Goal: Task Accomplishment & Management: Manage account settings

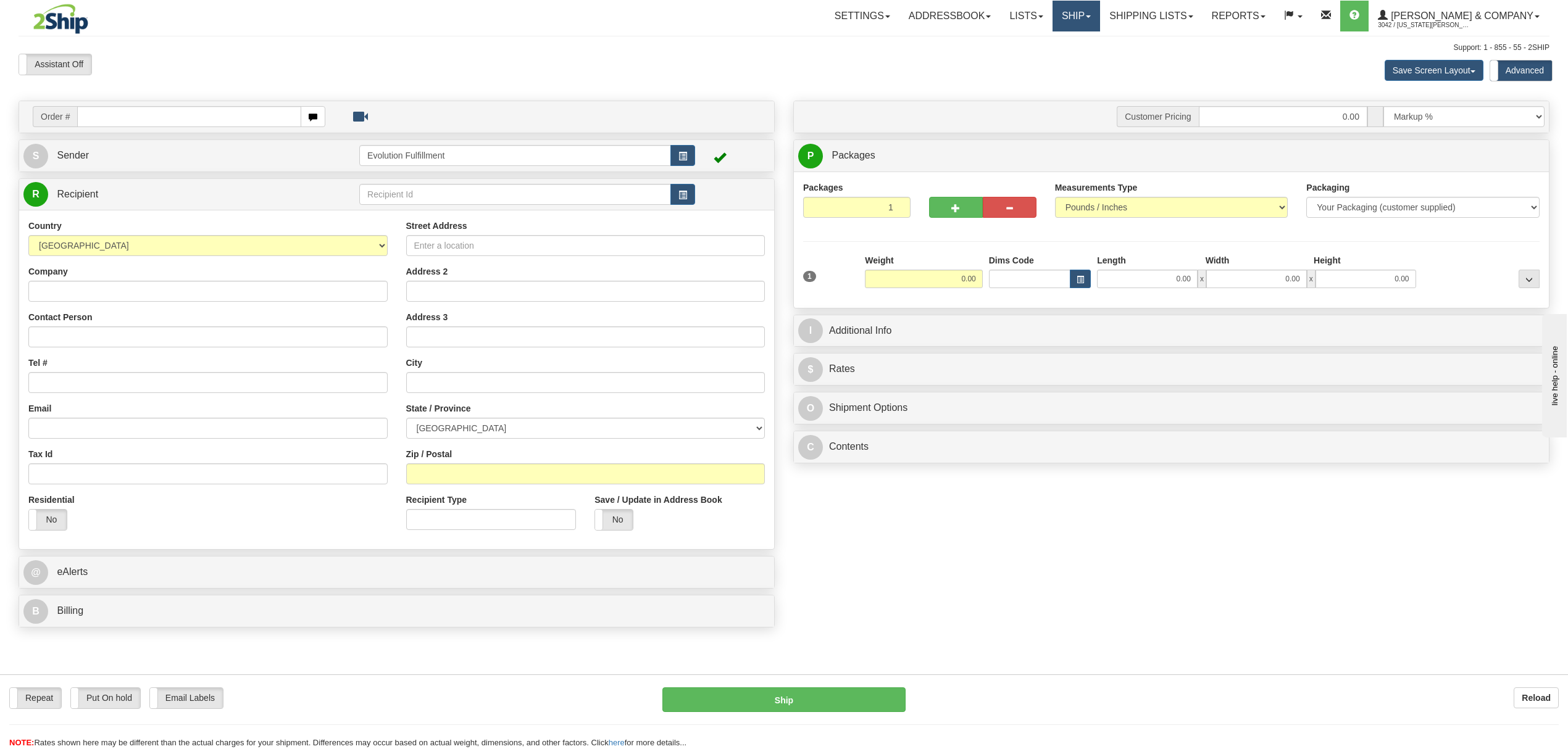
click at [1100, 20] on link "Ship" at bounding box center [1076, 16] width 47 height 31
click at [1087, 57] on span "OnHold / Order Queue" at bounding box center [1043, 59] width 87 height 10
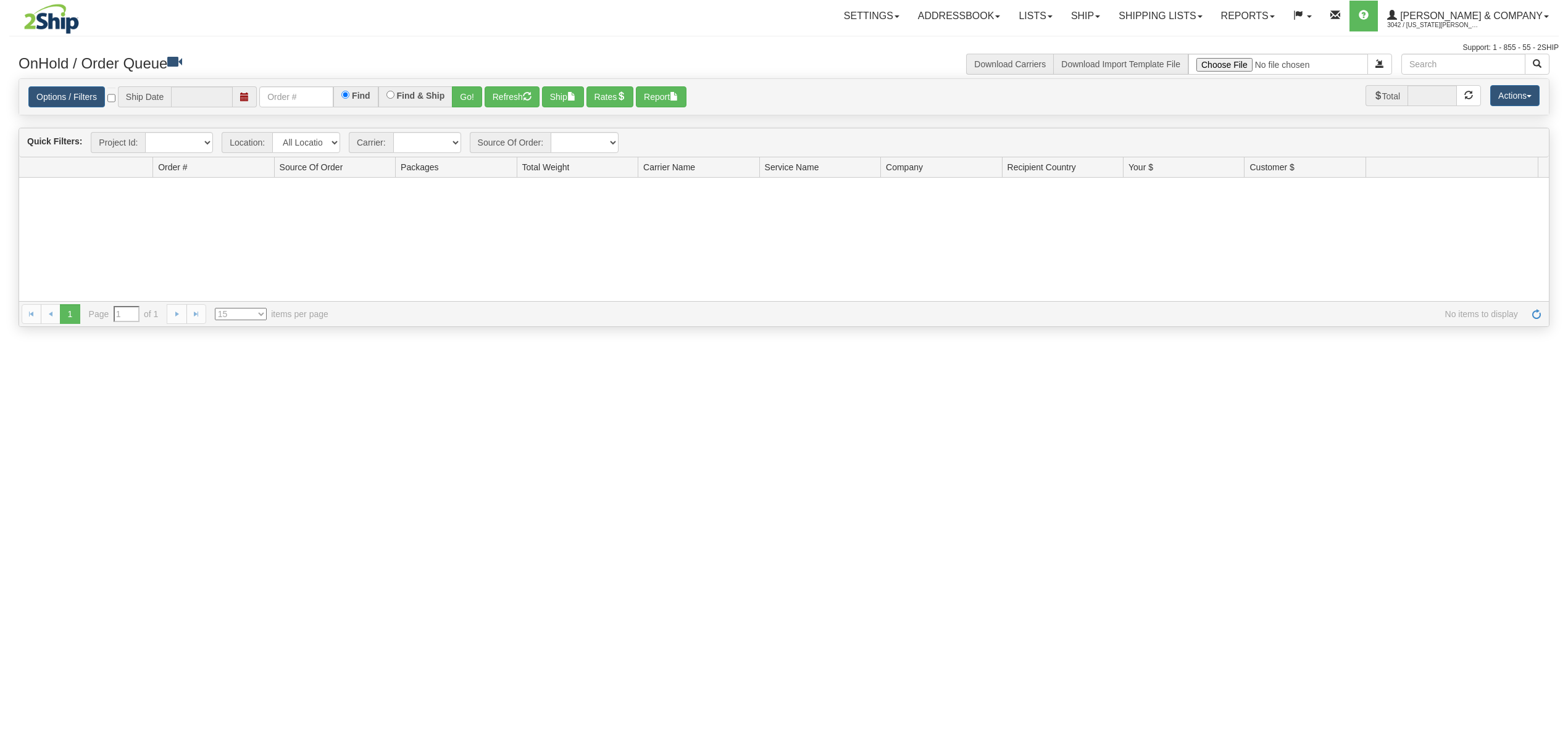
type input "[DATE]"
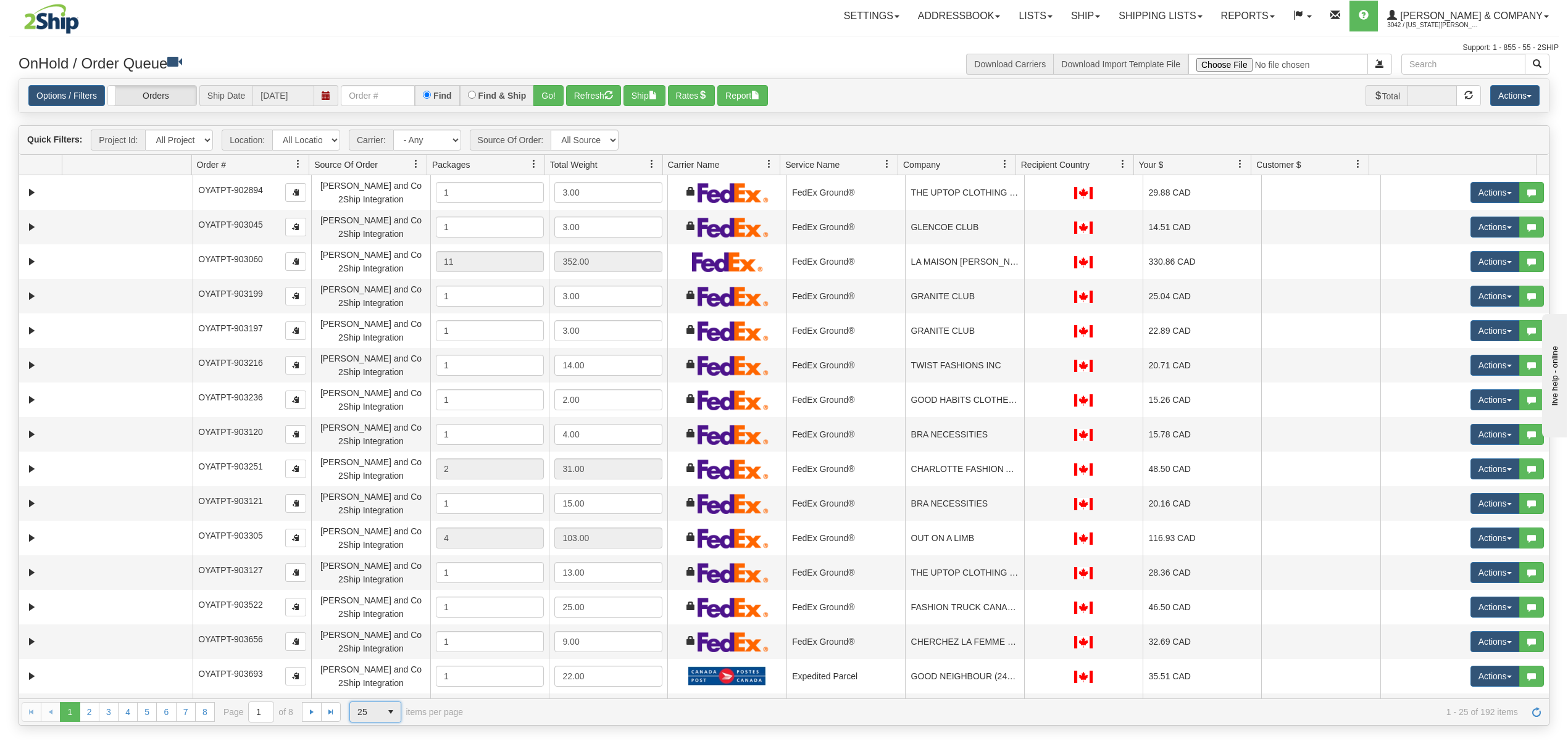
click at [381, 721] on span "select" at bounding box center [391, 712] width 20 height 20
click at [379, 692] on li "100" at bounding box center [375, 695] width 51 height 18
click at [1005, 166] on span at bounding box center [1004, 164] width 10 height 10
click at [1006, 189] on span at bounding box center [1010, 194] width 10 height 10
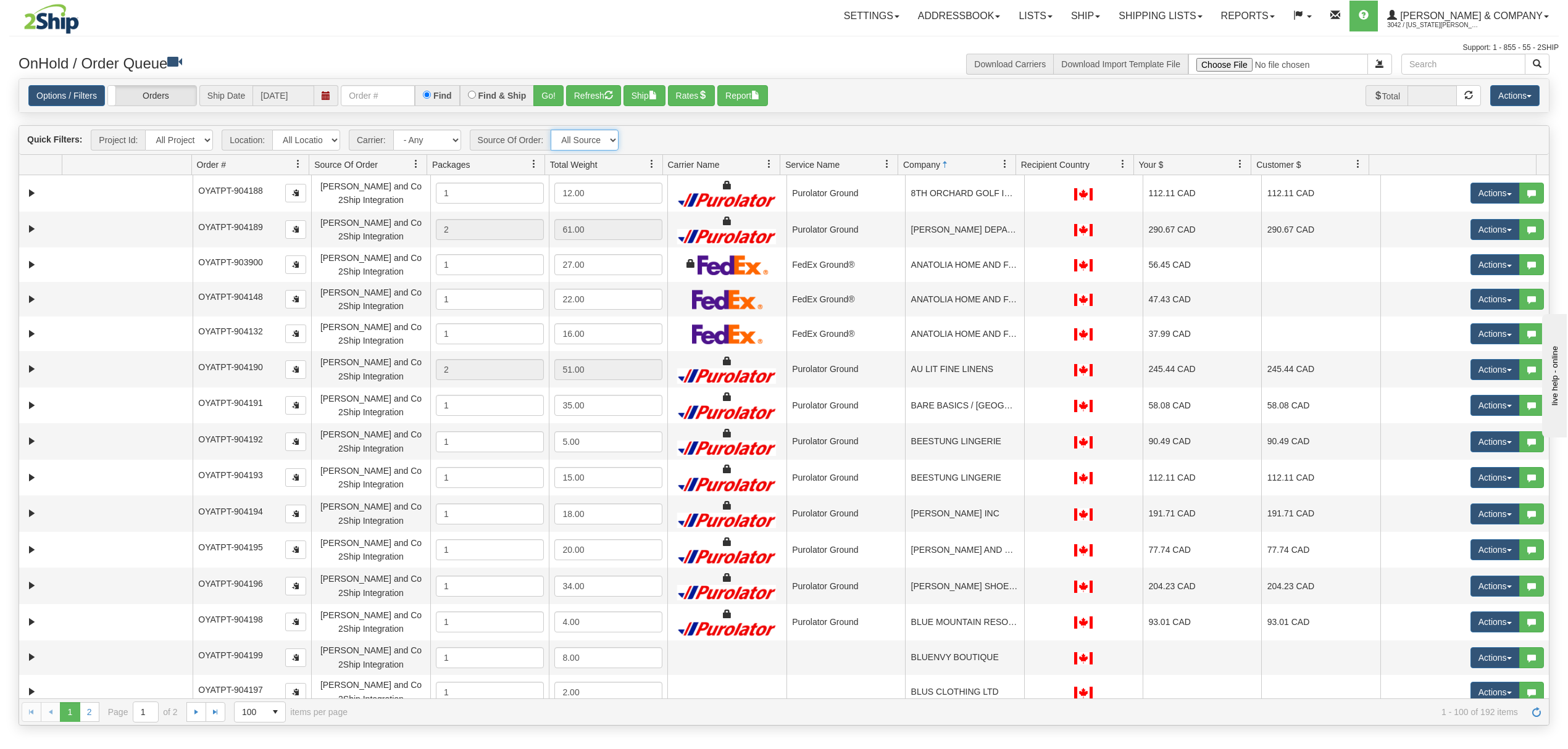
click at [578, 141] on select "All Sources [PERSON_NAME] and Co 2Ship Integration" at bounding box center [584, 140] width 67 height 21
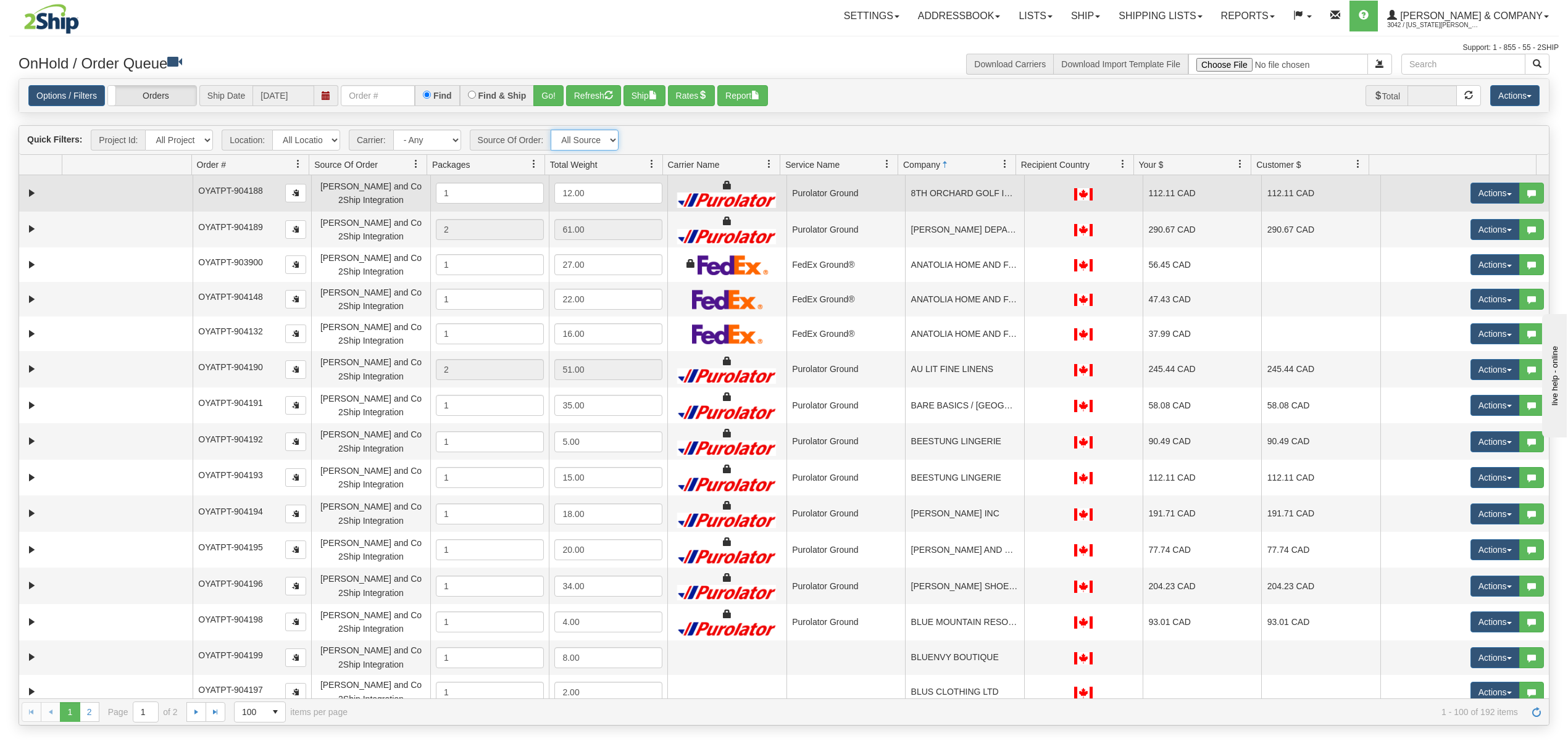
select select "[PERSON_NAME] and Co 2Ship Integration"
click at [551, 131] on select "All Sources [PERSON_NAME] and Co 2Ship Integration" at bounding box center [584, 140] width 67 height 21
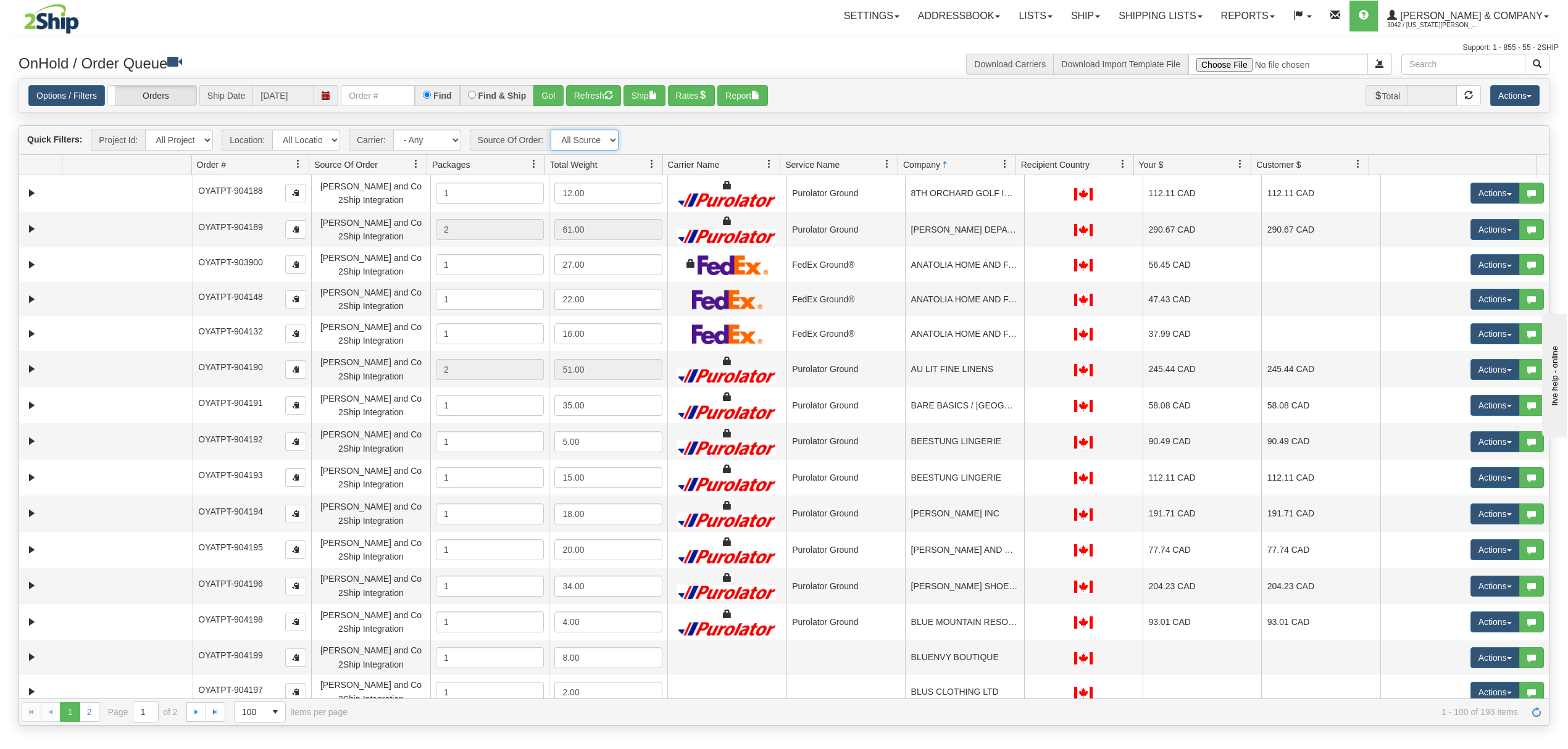
click at [998, 168] on link at bounding box center [1005, 164] width 21 height 21
click at [1014, 182] on span "Sort Ascending" at bounding box center [1043, 194] width 97 height 33
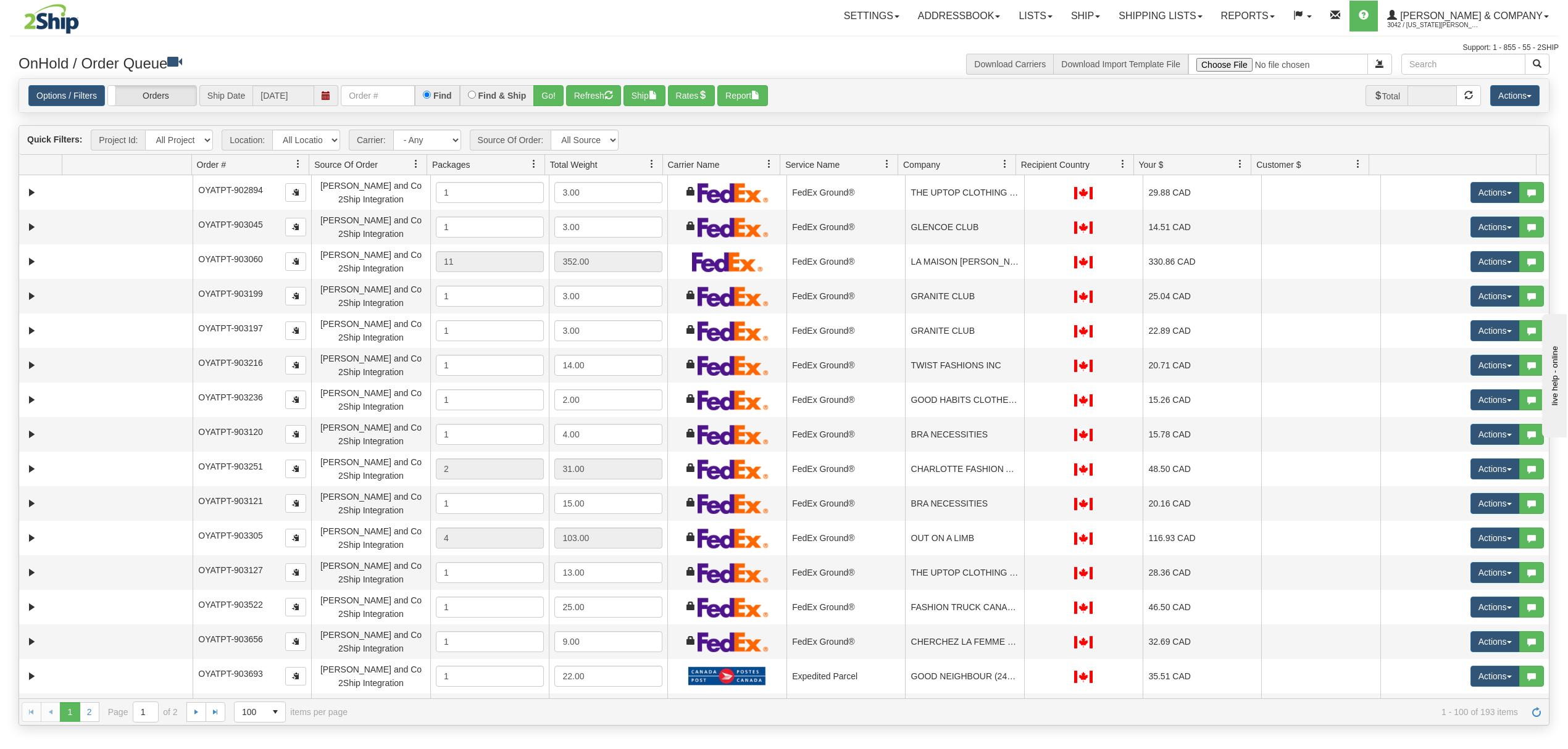
click at [1003, 163] on span at bounding box center [1004, 164] width 10 height 10
click at [1024, 200] on span "Sort Ascending" at bounding box center [1043, 194] width 97 height 33
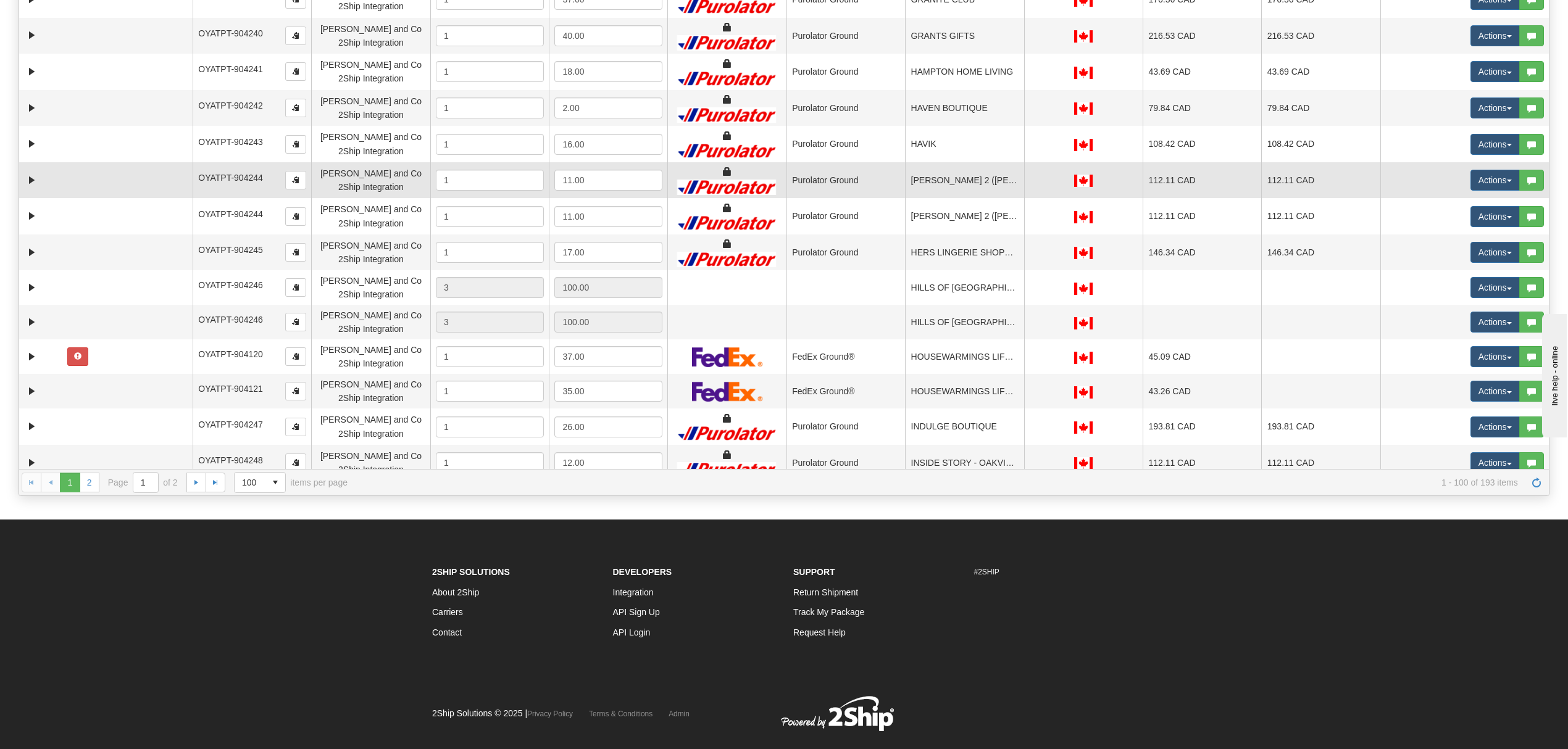
scroll to position [256, 0]
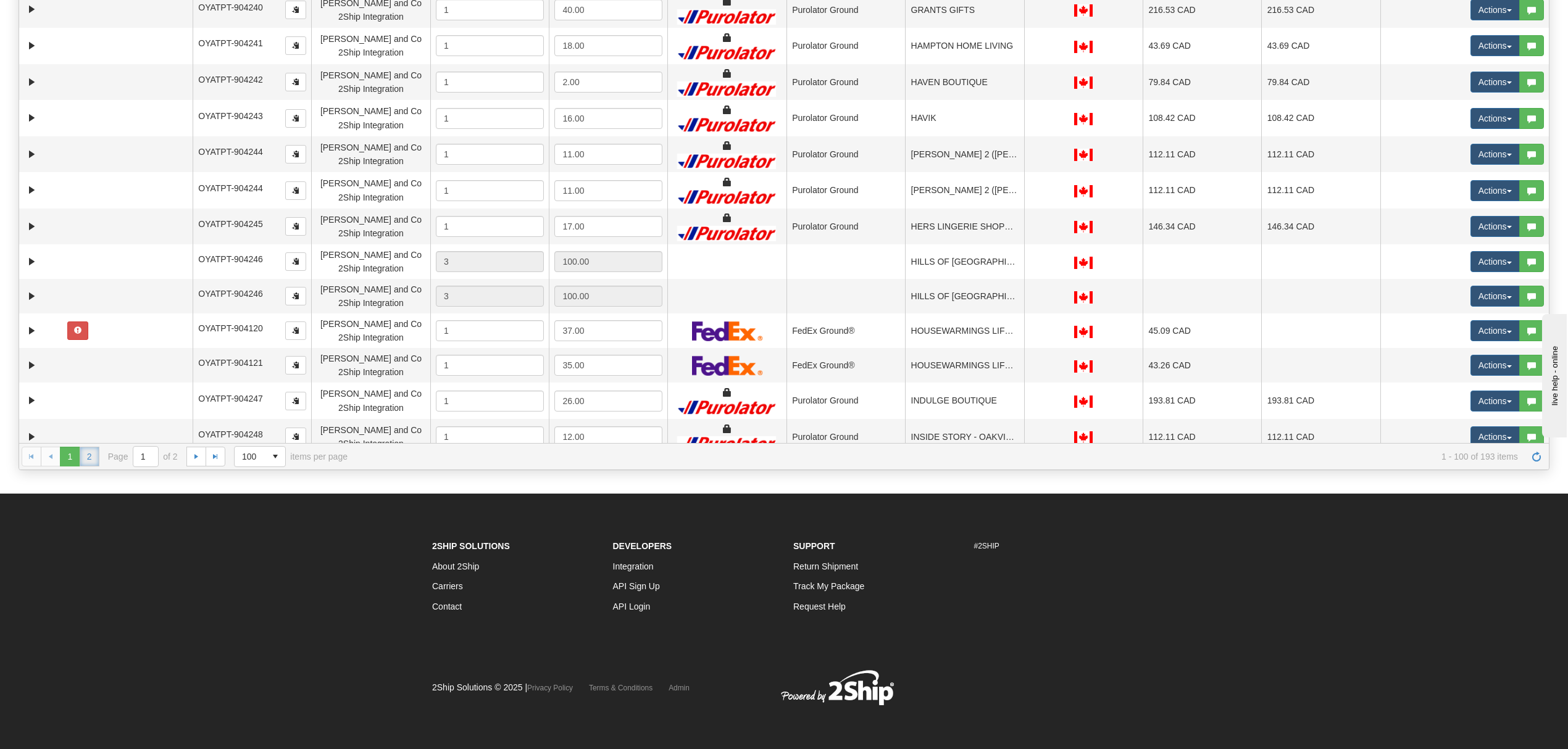
click at [85, 460] on link "2" at bounding box center [89, 456] width 20 height 20
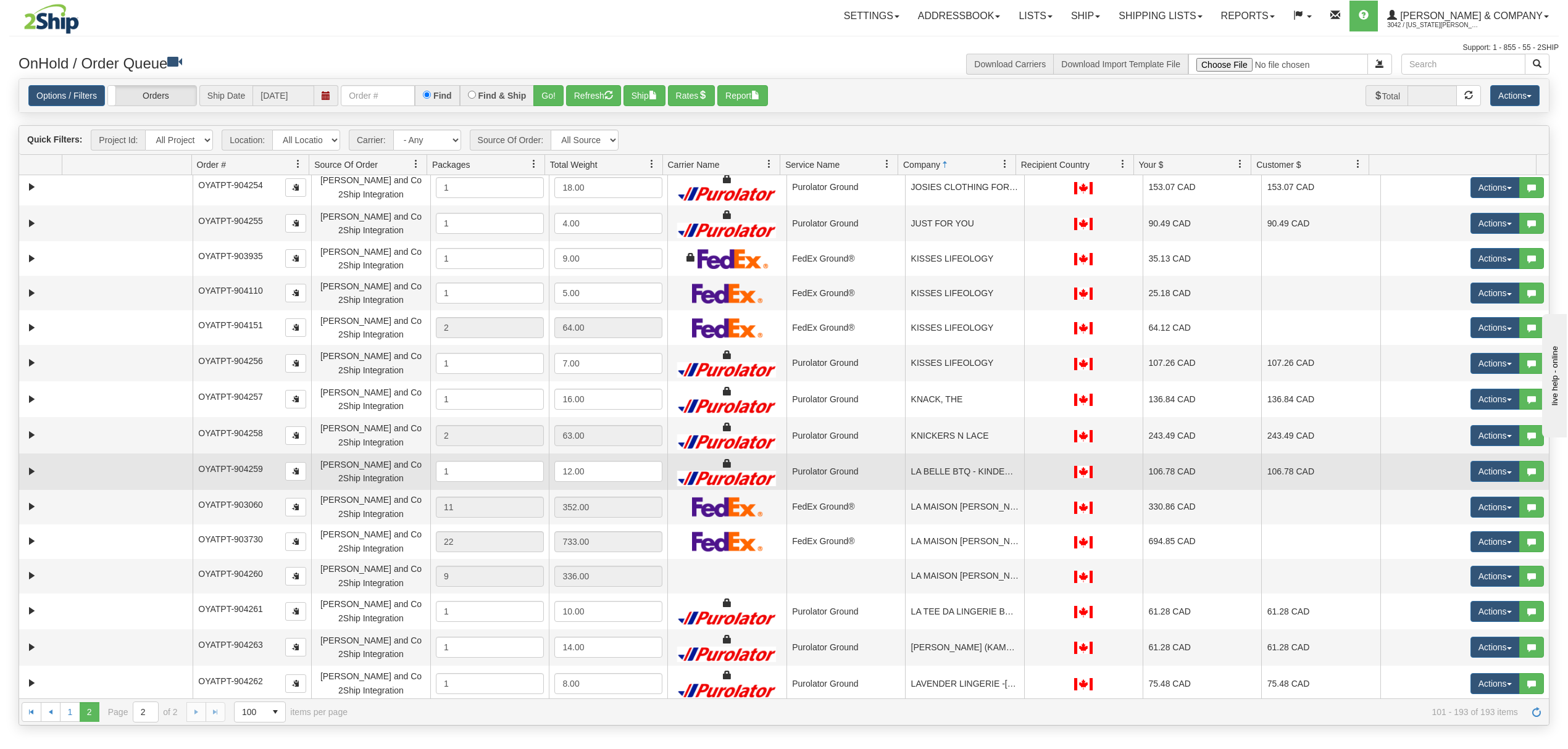
scroll to position [0, 0]
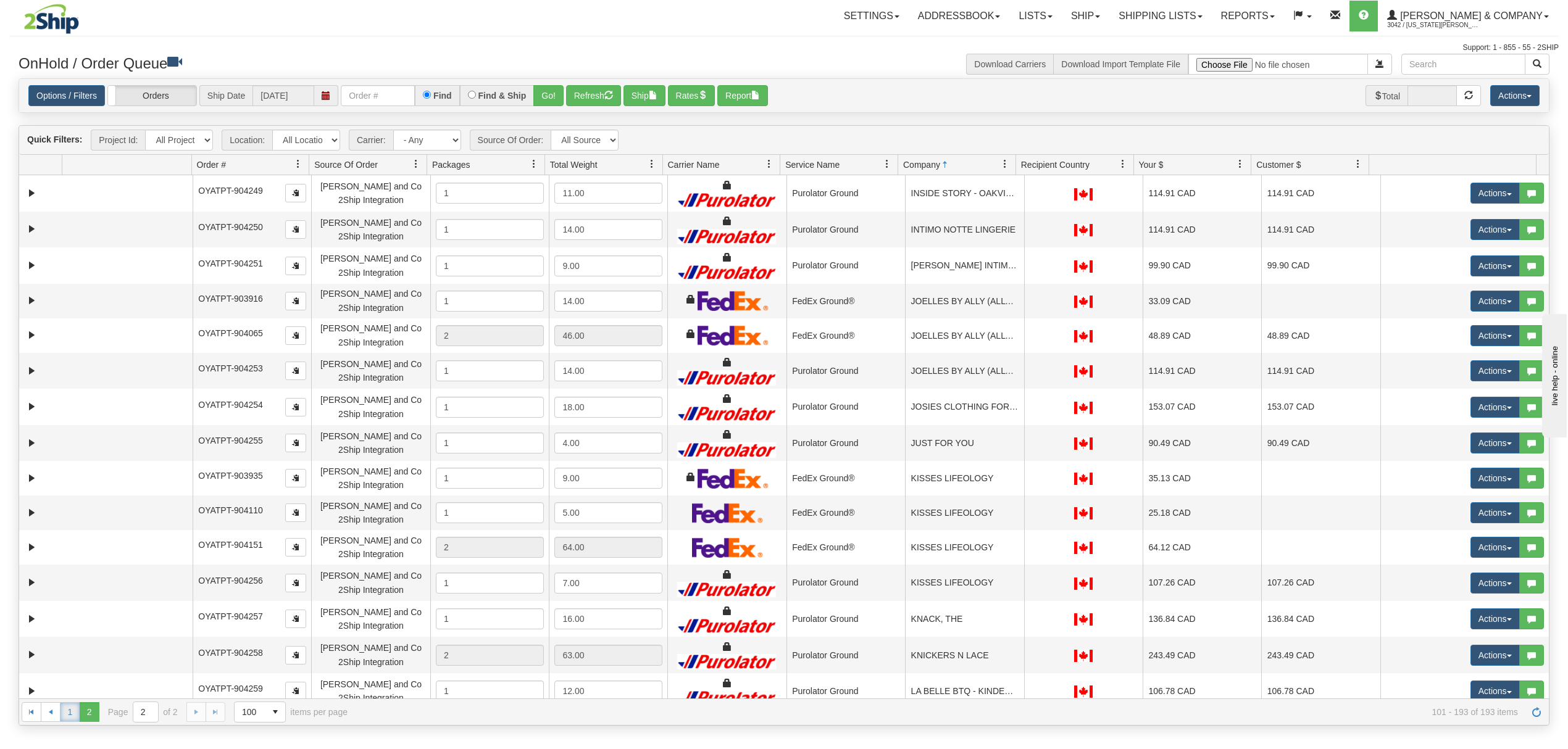
click at [70, 715] on link "1" at bounding box center [69, 712] width 20 height 20
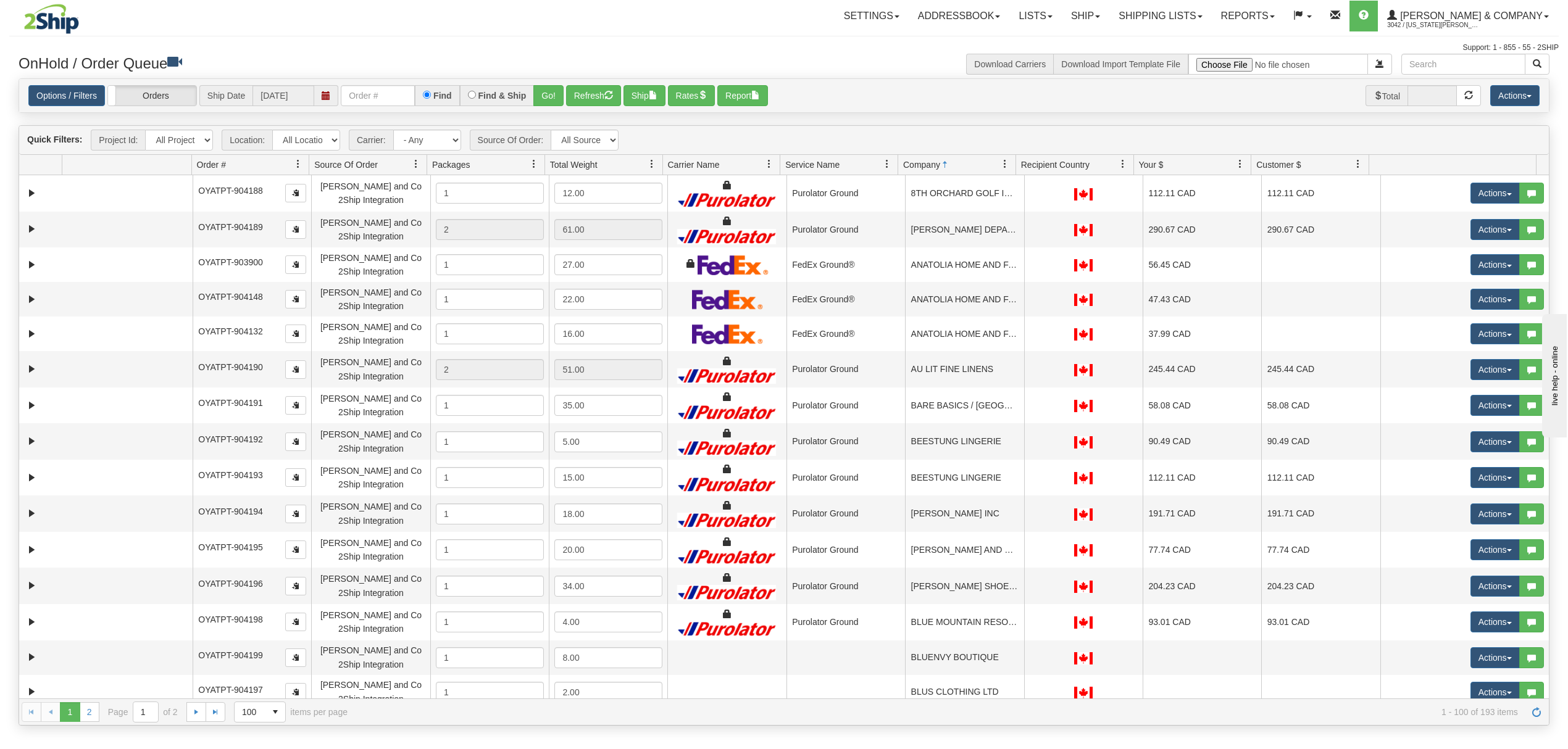
click at [771, 163] on span at bounding box center [769, 164] width 10 height 10
click at [806, 228] on span "Sort Descending" at bounding box center [813, 231] width 64 height 12
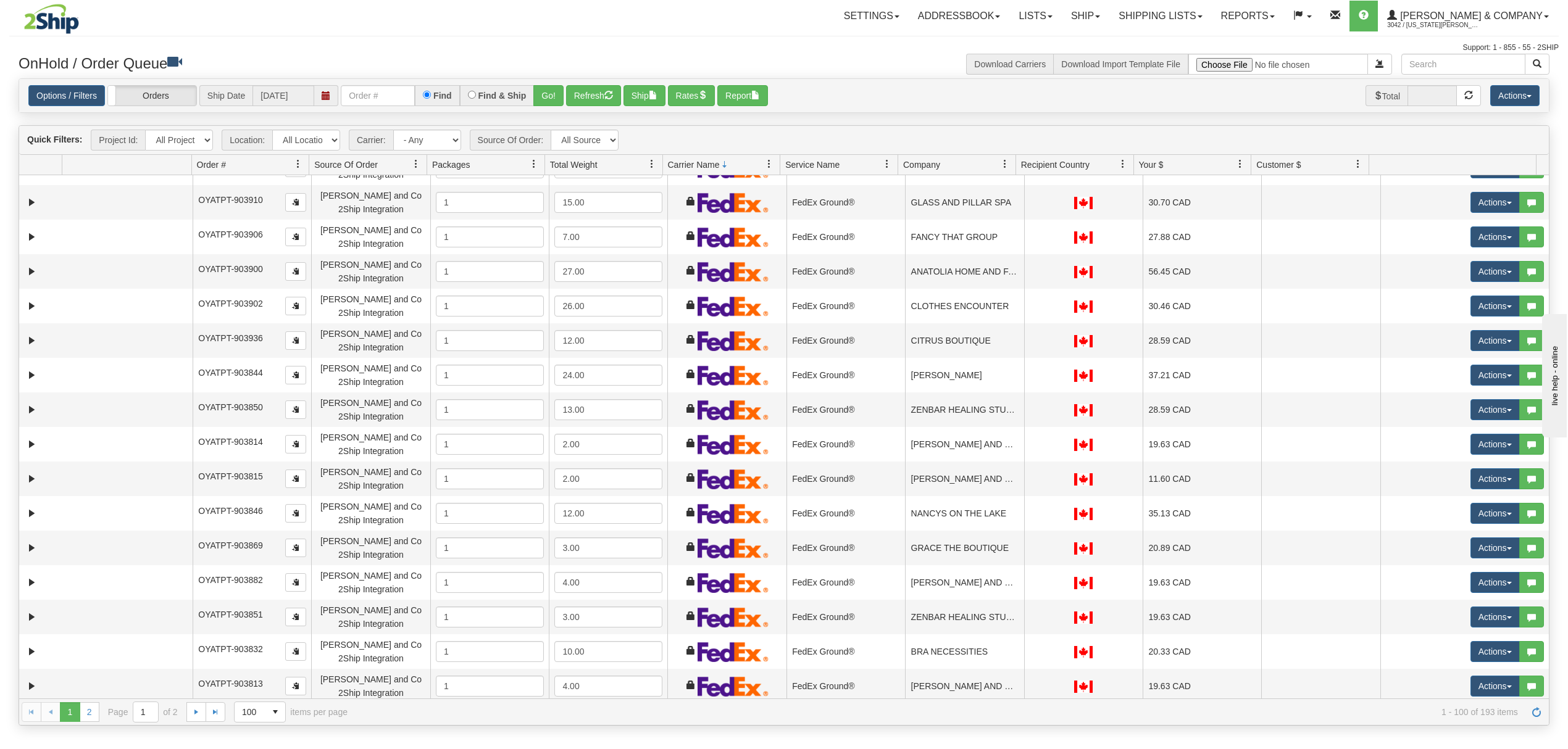
scroll to position [2385, 0]
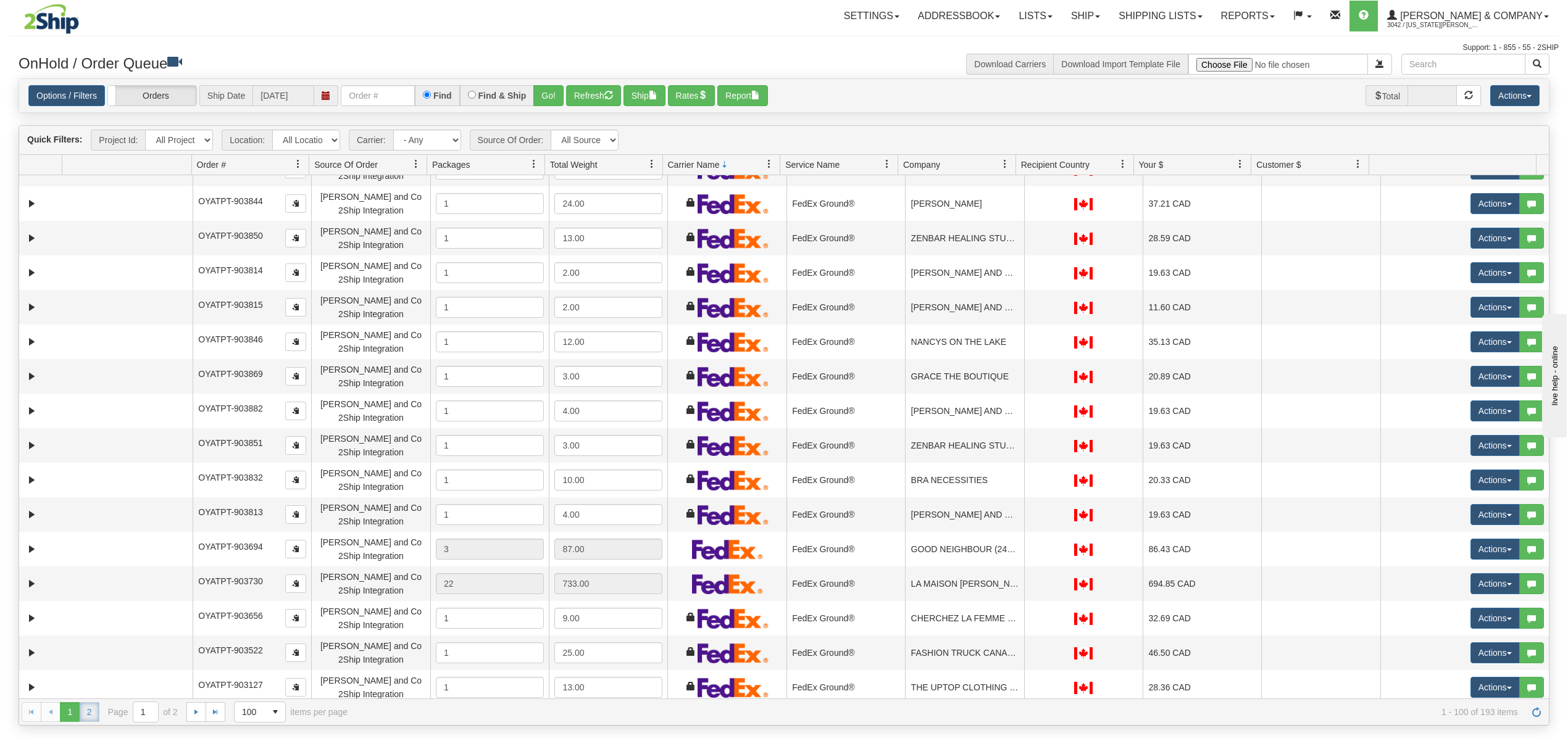
click at [91, 709] on link "2" at bounding box center [89, 712] width 20 height 20
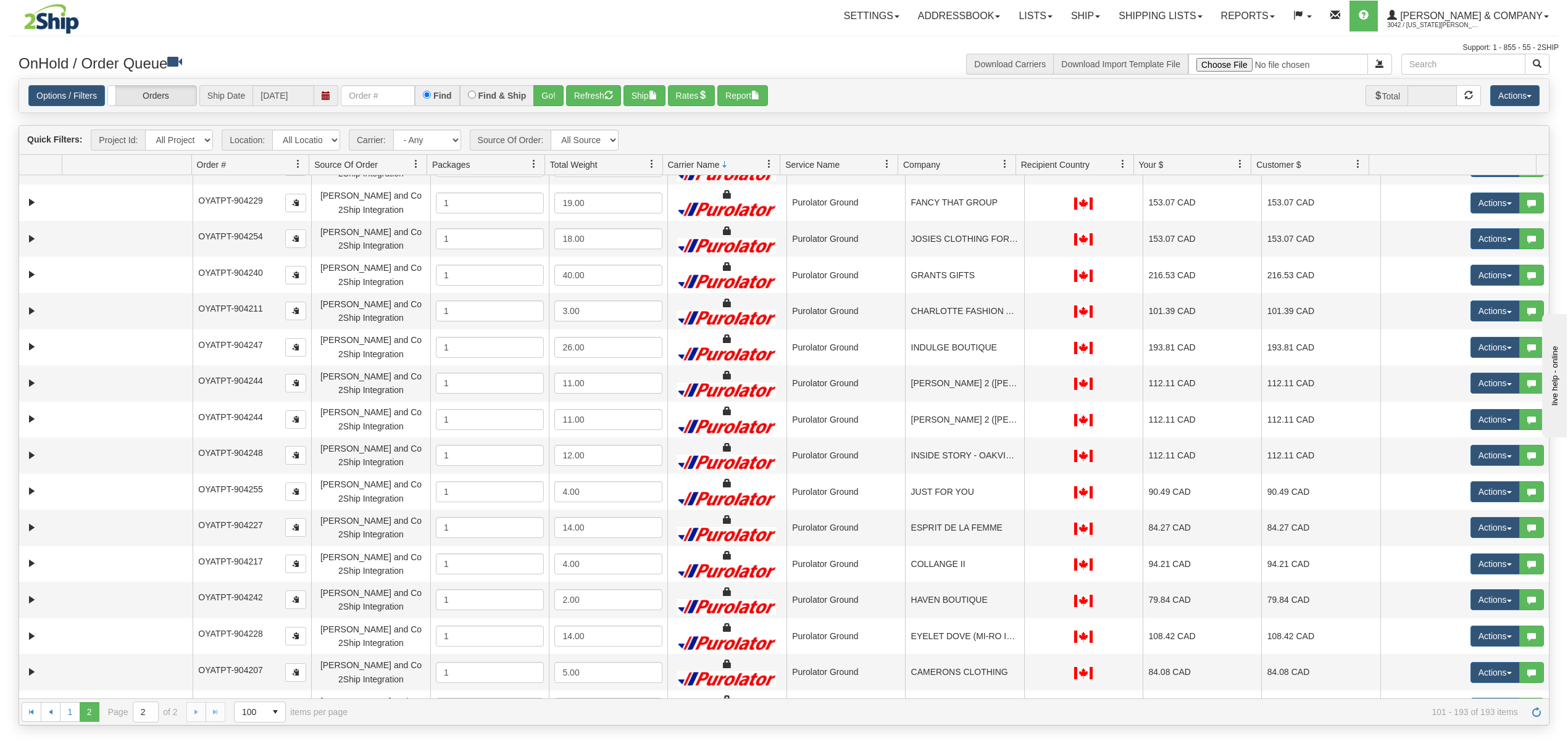
scroll to position [2808, 0]
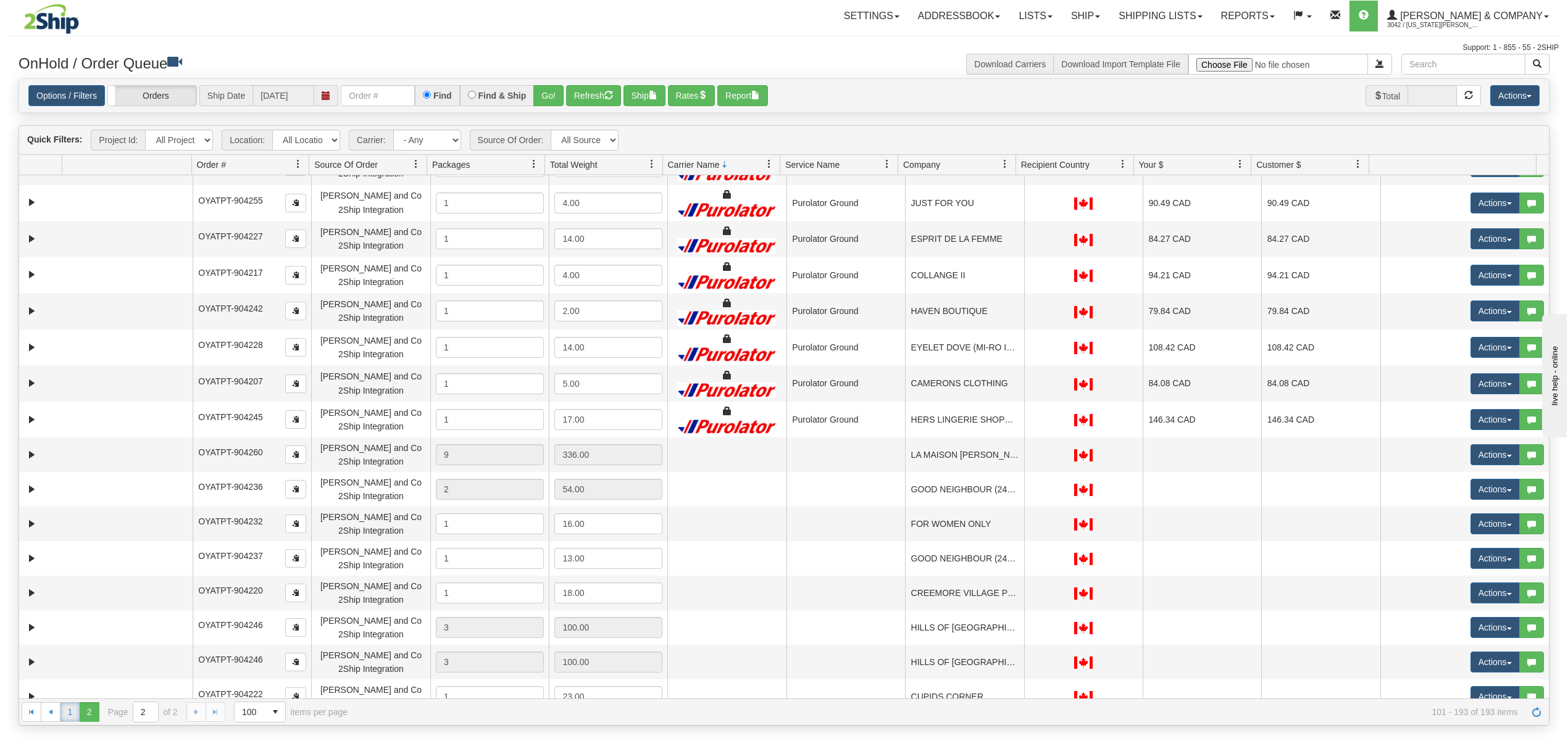
click at [74, 718] on link "1" at bounding box center [69, 712] width 20 height 20
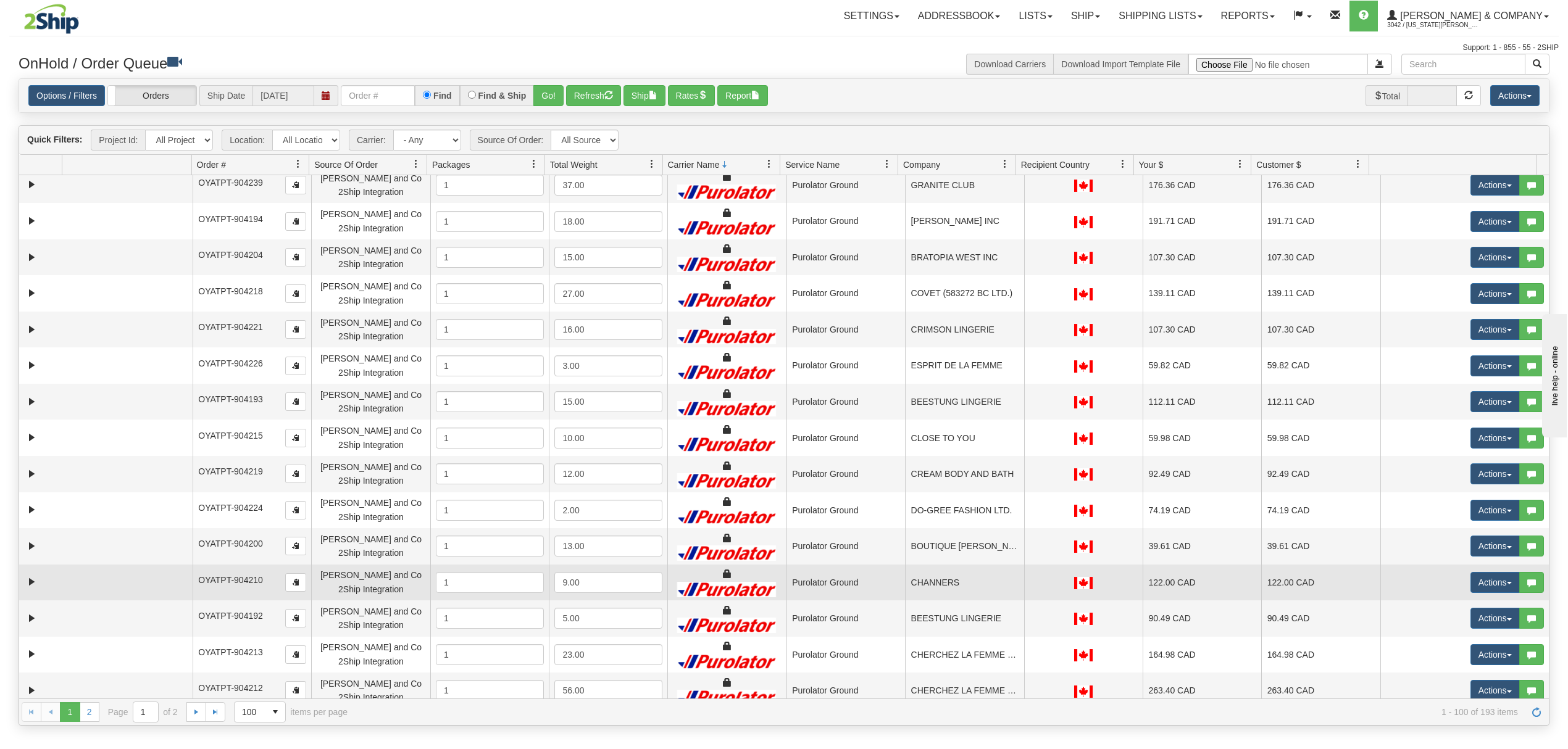
scroll to position [82, 0]
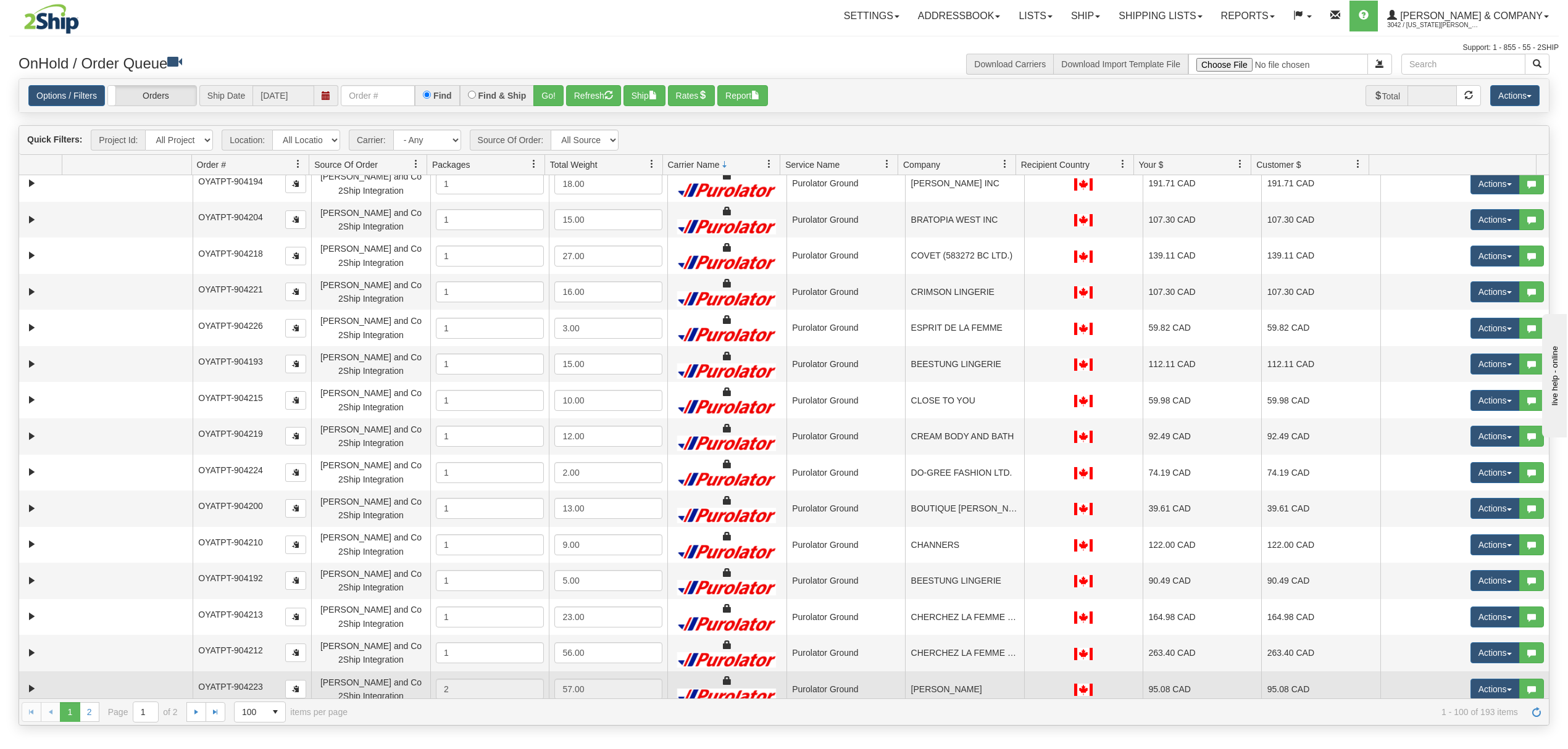
click at [940, 676] on td "[PERSON_NAME]" at bounding box center [964, 689] width 118 height 37
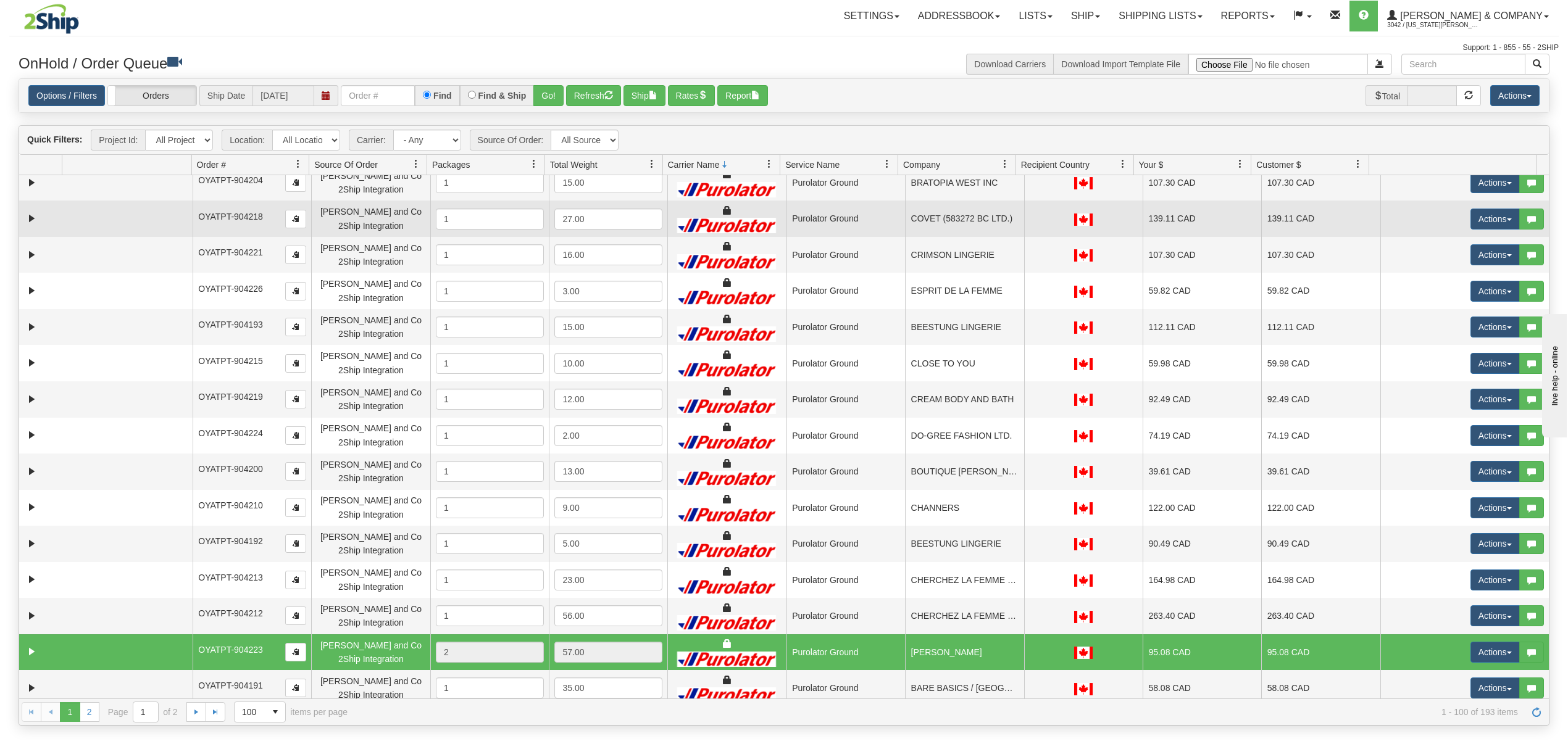
scroll to position [0, 0]
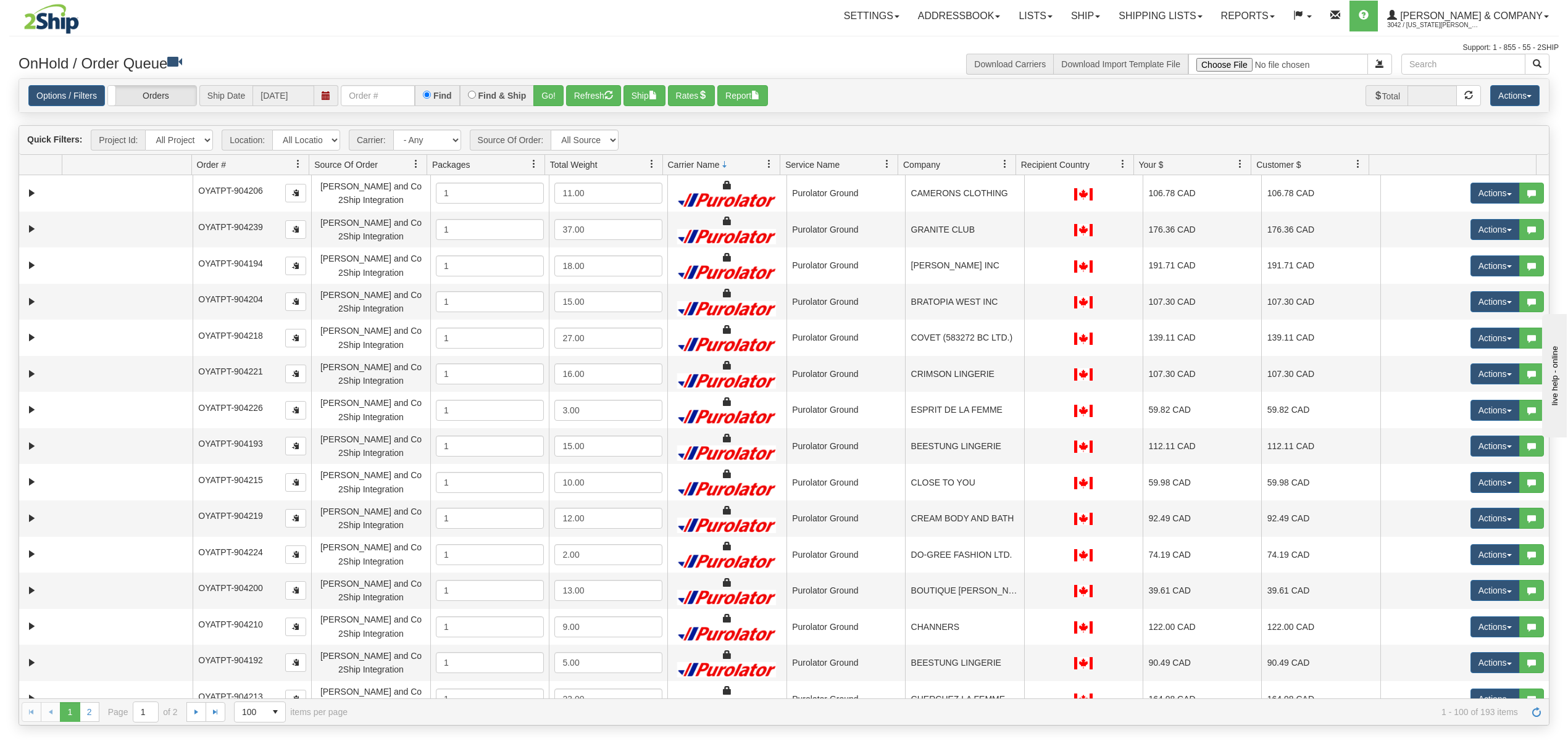
click at [839, 47] on div "Support: 1 - 855 - 55 - 2SHIP" at bounding box center [784, 48] width 1550 height 11
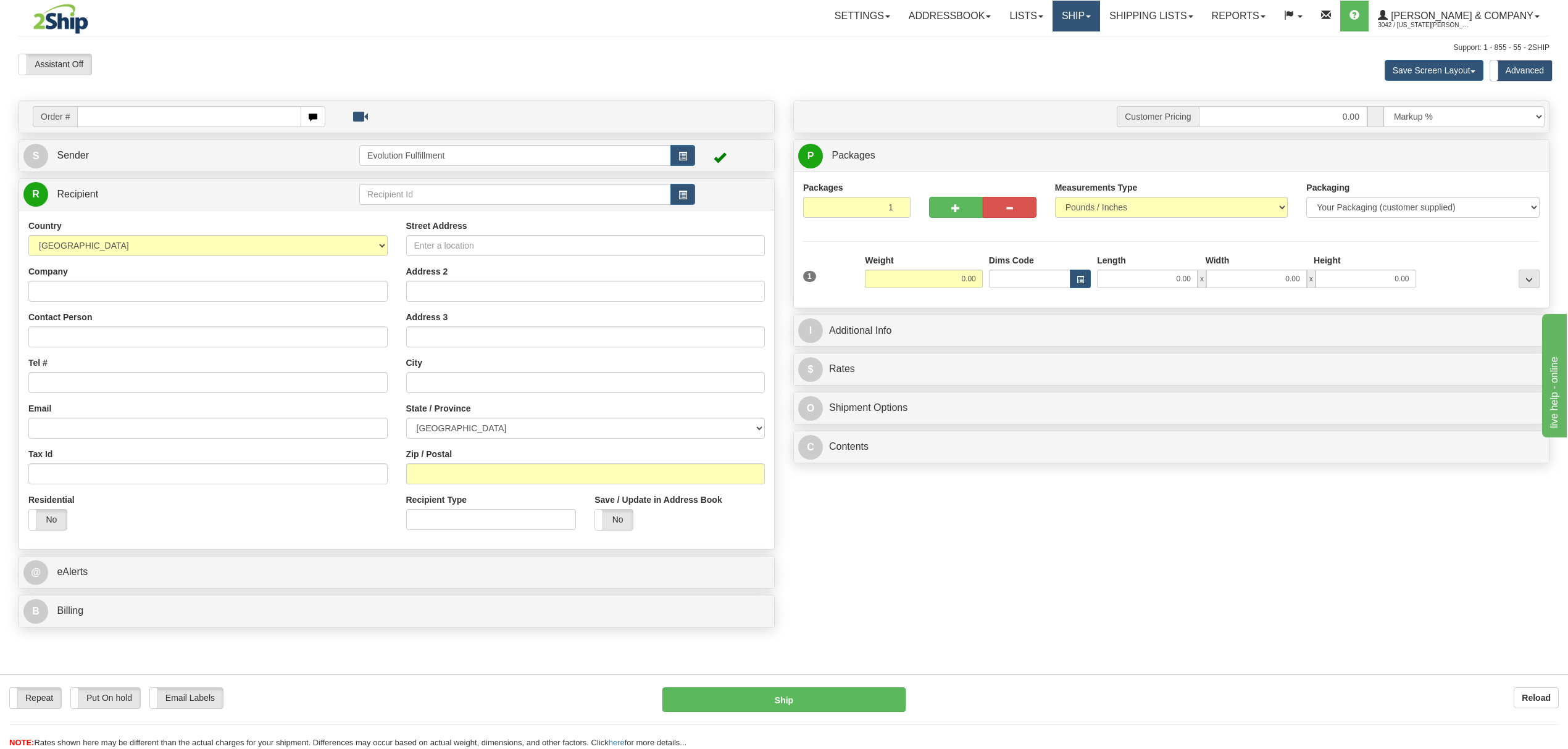
click at [1100, 25] on link "Ship" at bounding box center [1076, 16] width 47 height 31
click at [1097, 67] on link "OnHold / Order Queue" at bounding box center [1043, 59] width 111 height 16
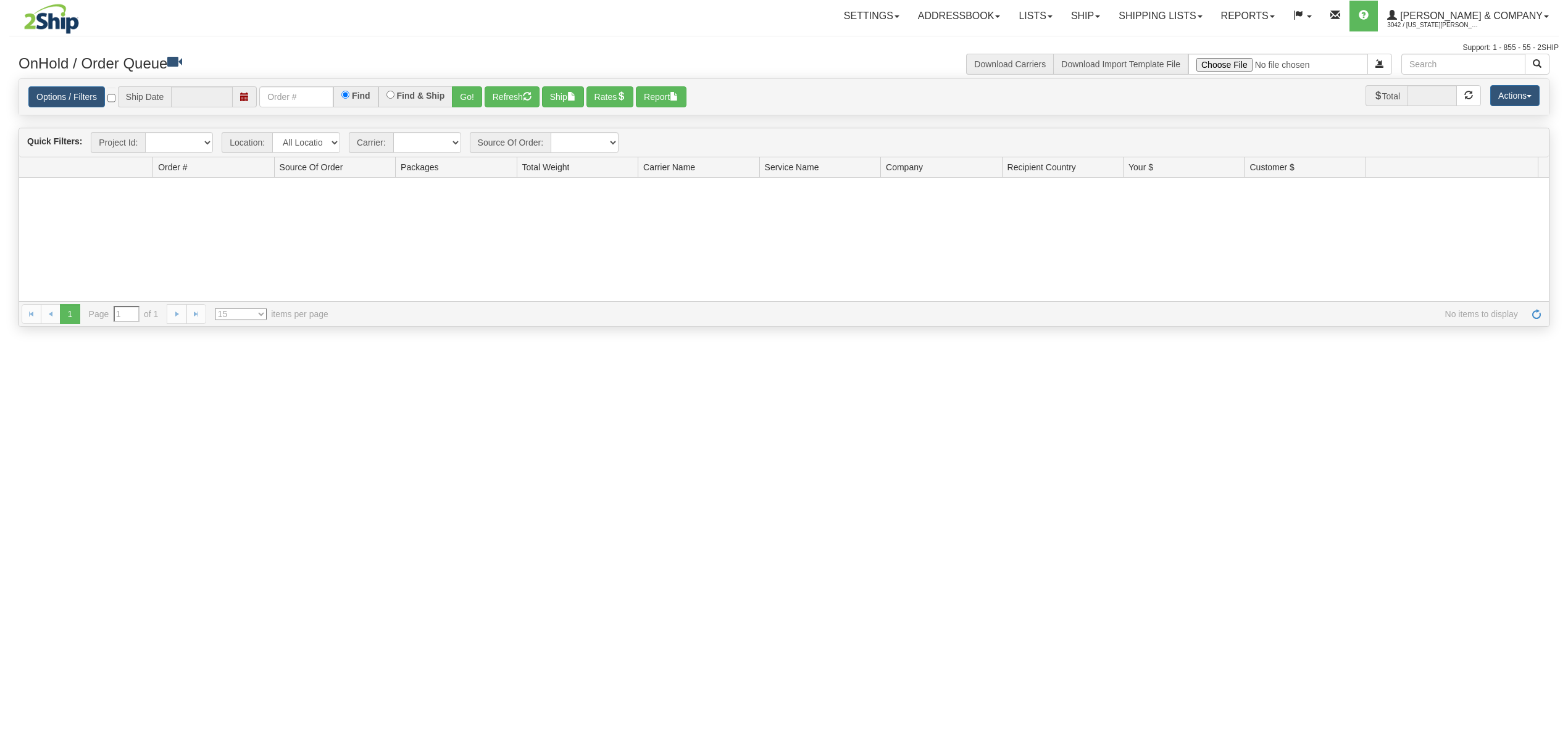
type input "[DATE]"
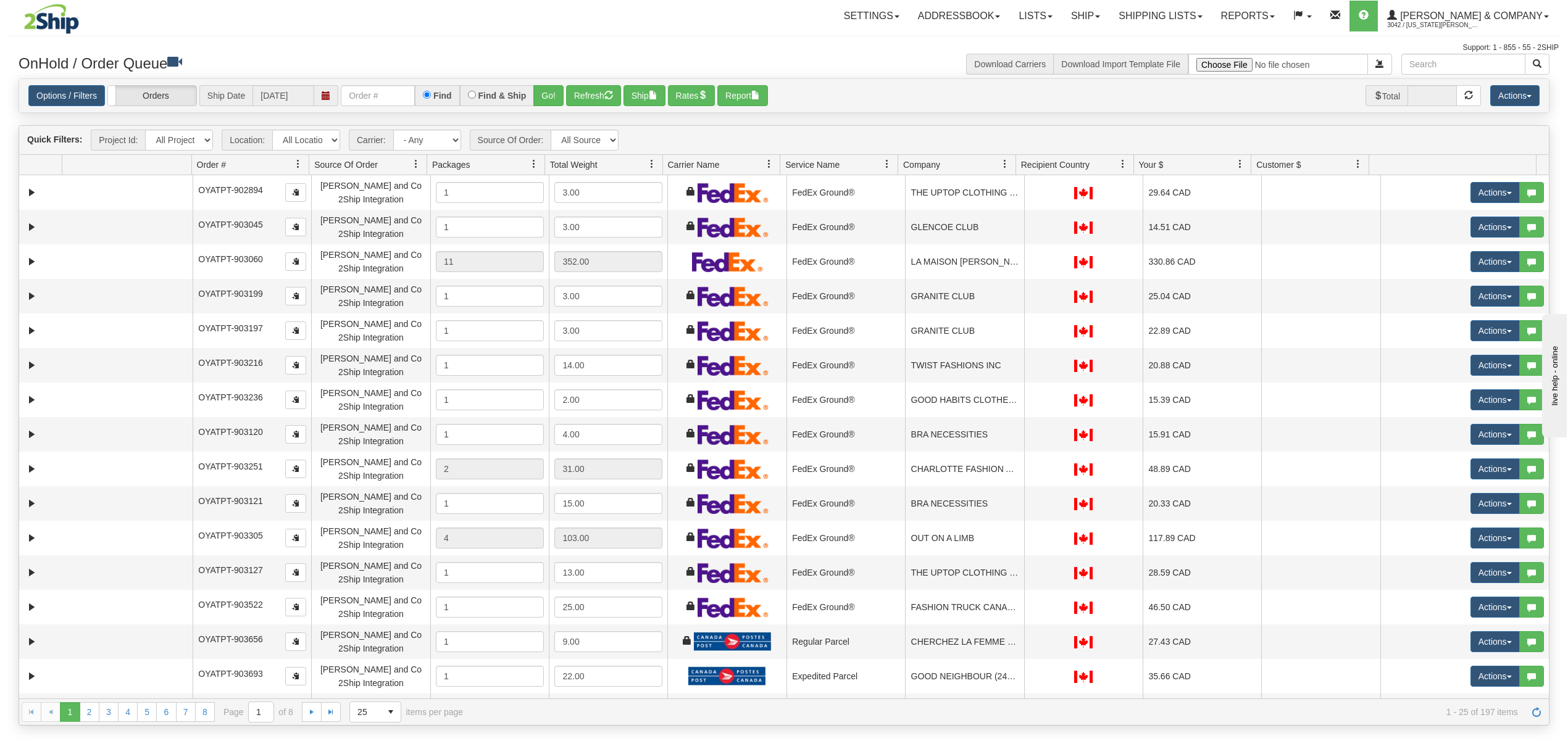
click at [998, 168] on link at bounding box center [1005, 164] width 21 height 21
click at [1011, 193] on span at bounding box center [1010, 194] width 10 height 10
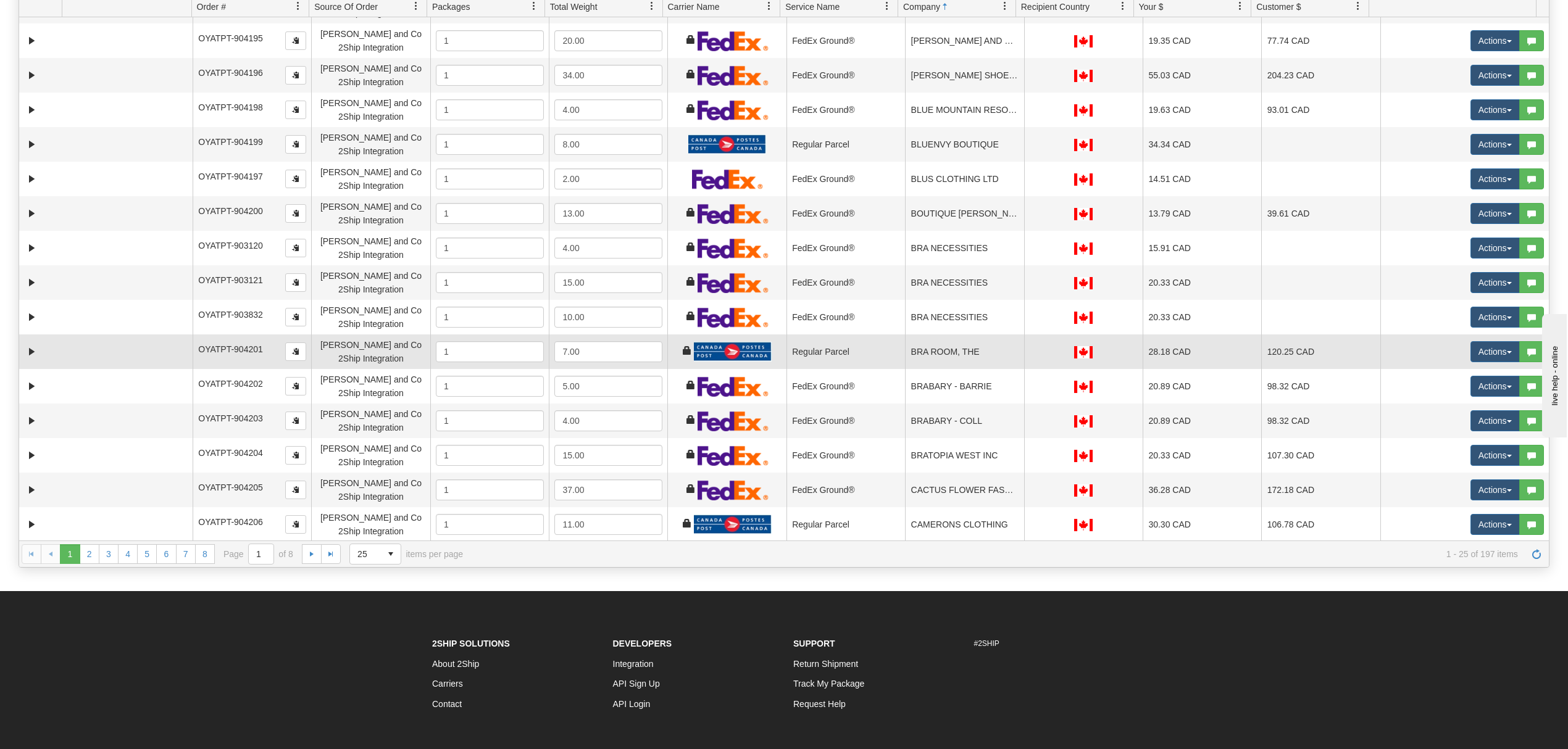
scroll to position [164, 0]
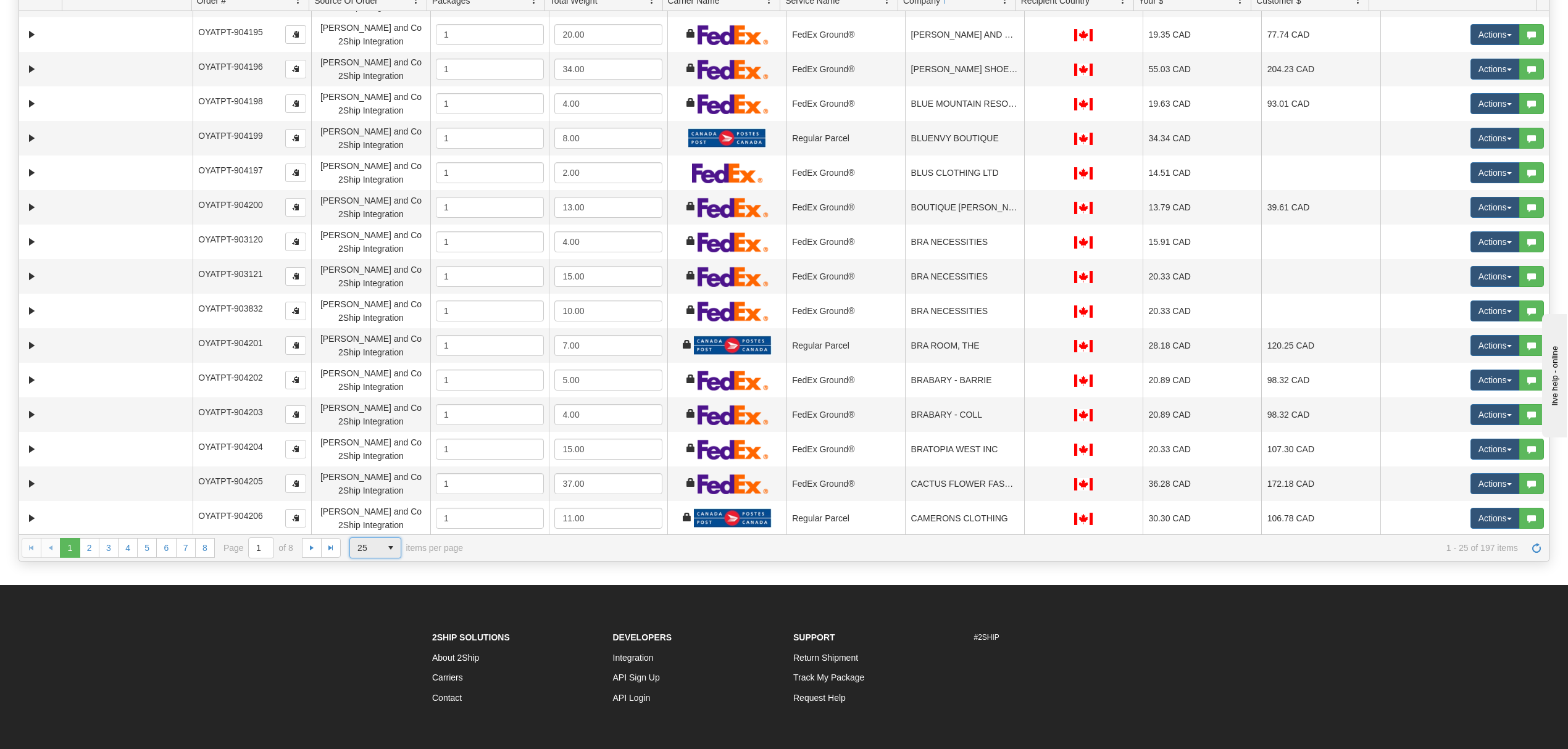
click at [371, 554] on span "25" at bounding box center [365, 548] width 16 height 12
click at [368, 617] on span "100" at bounding box center [362, 622] width 14 height 12
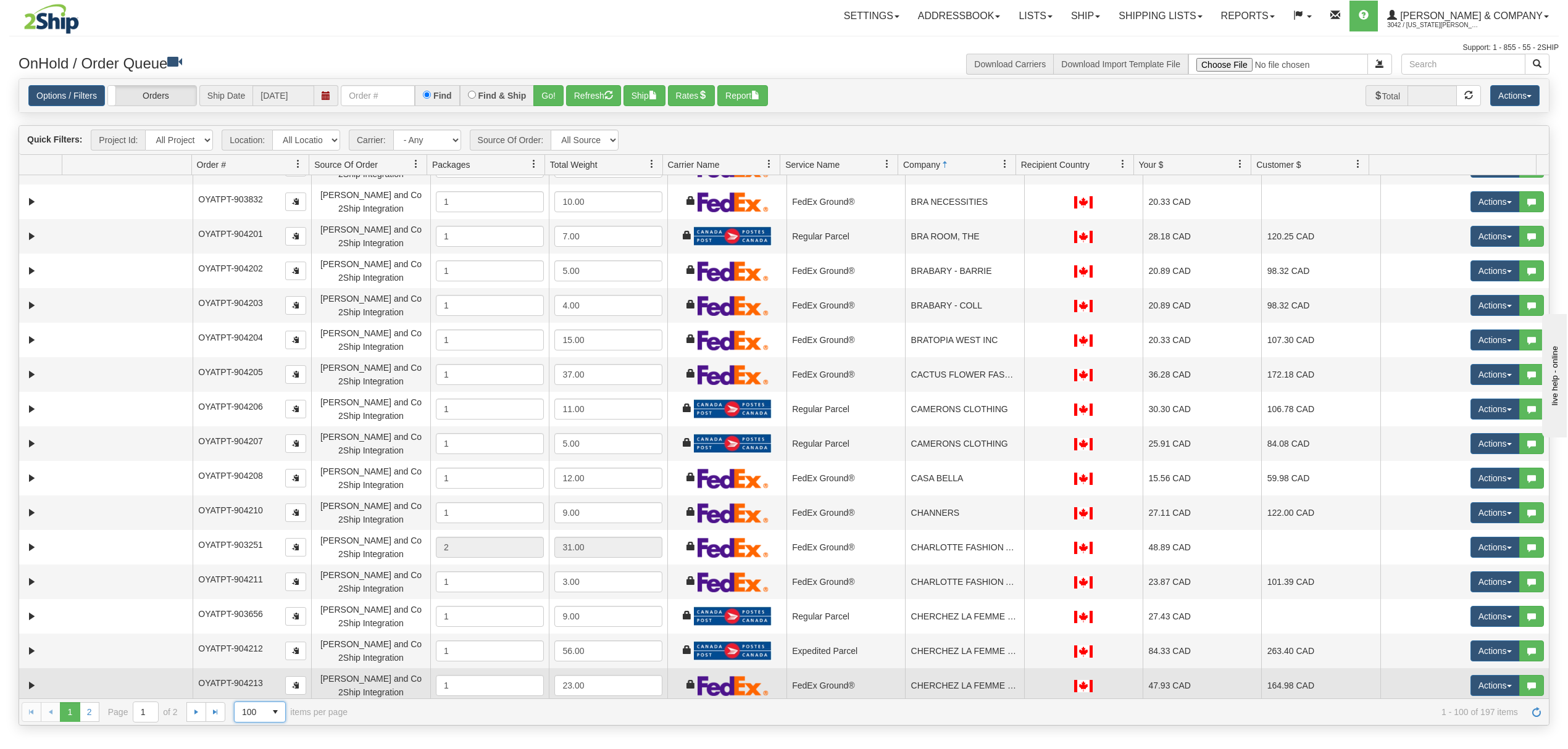
scroll to position [751, 0]
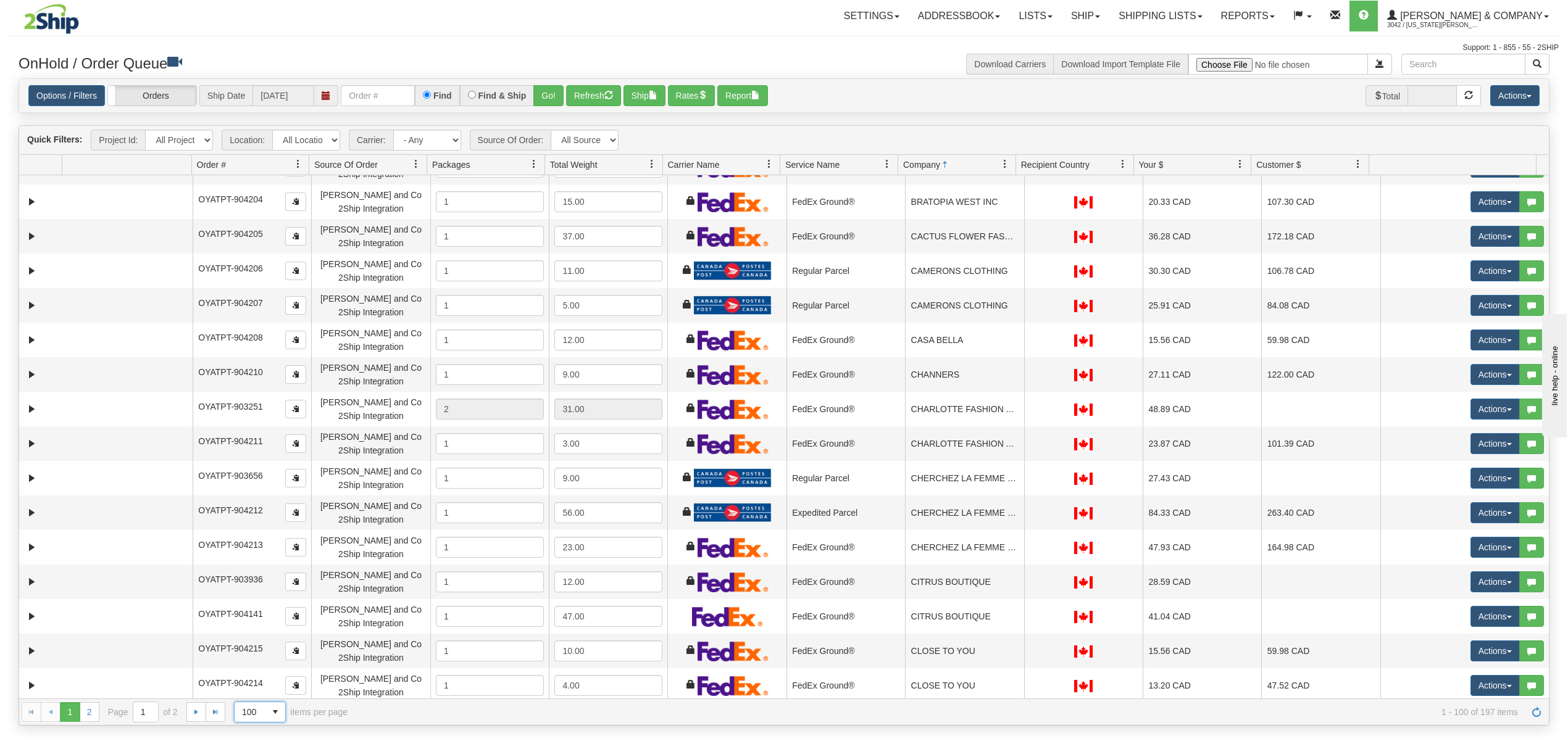
click at [770, 166] on span at bounding box center [769, 164] width 10 height 10
click at [812, 195] on span "Sort Ascending" at bounding box center [813, 194] width 64 height 12
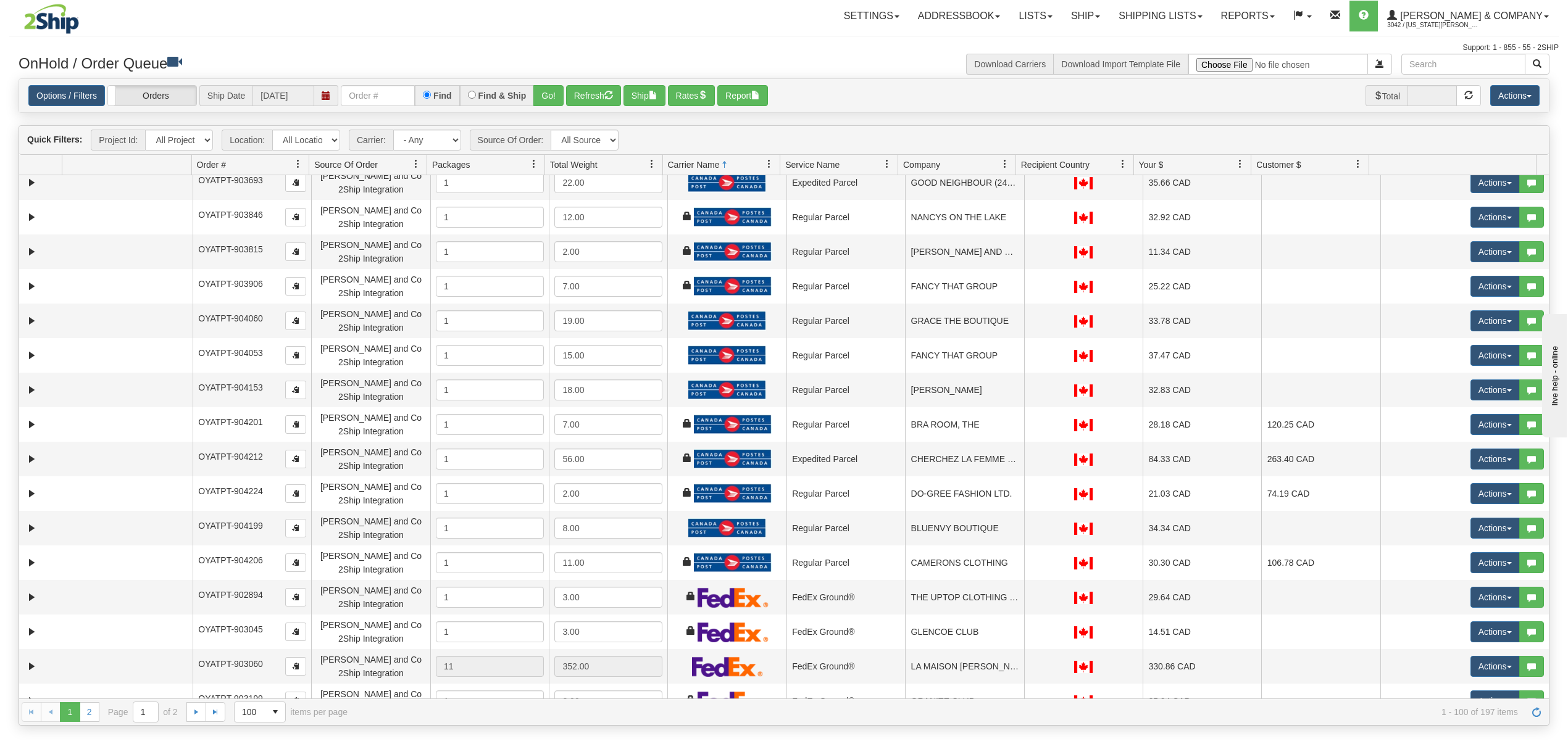
scroll to position [0, 0]
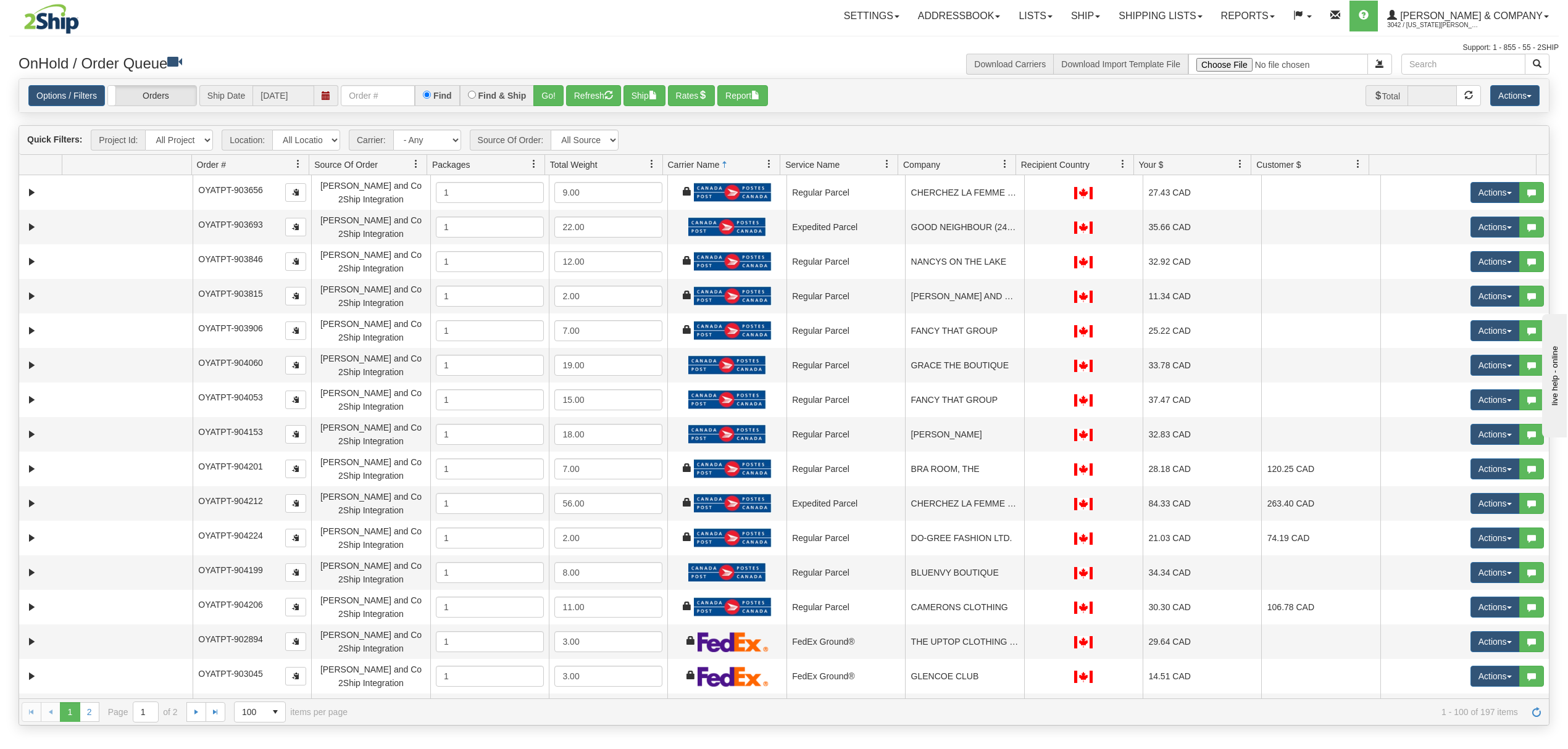
click at [1013, 163] on div at bounding box center [1015, 165] width 5 height 20
click at [1003, 164] on span at bounding box center [1004, 164] width 10 height 10
click at [1016, 198] on span "Sort Ascending" at bounding box center [1043, 194] width 97 height 33
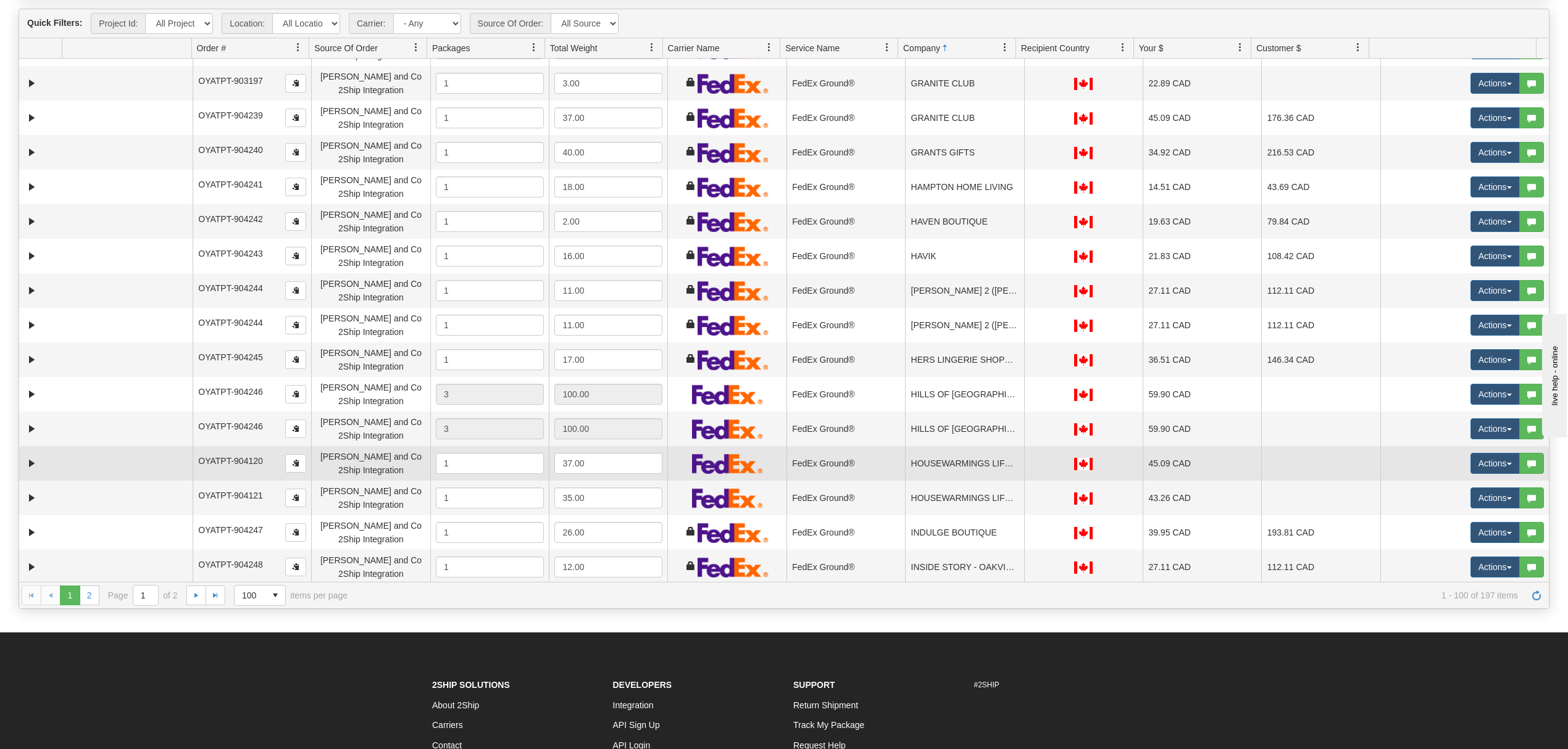
scroll to position [256, 0]
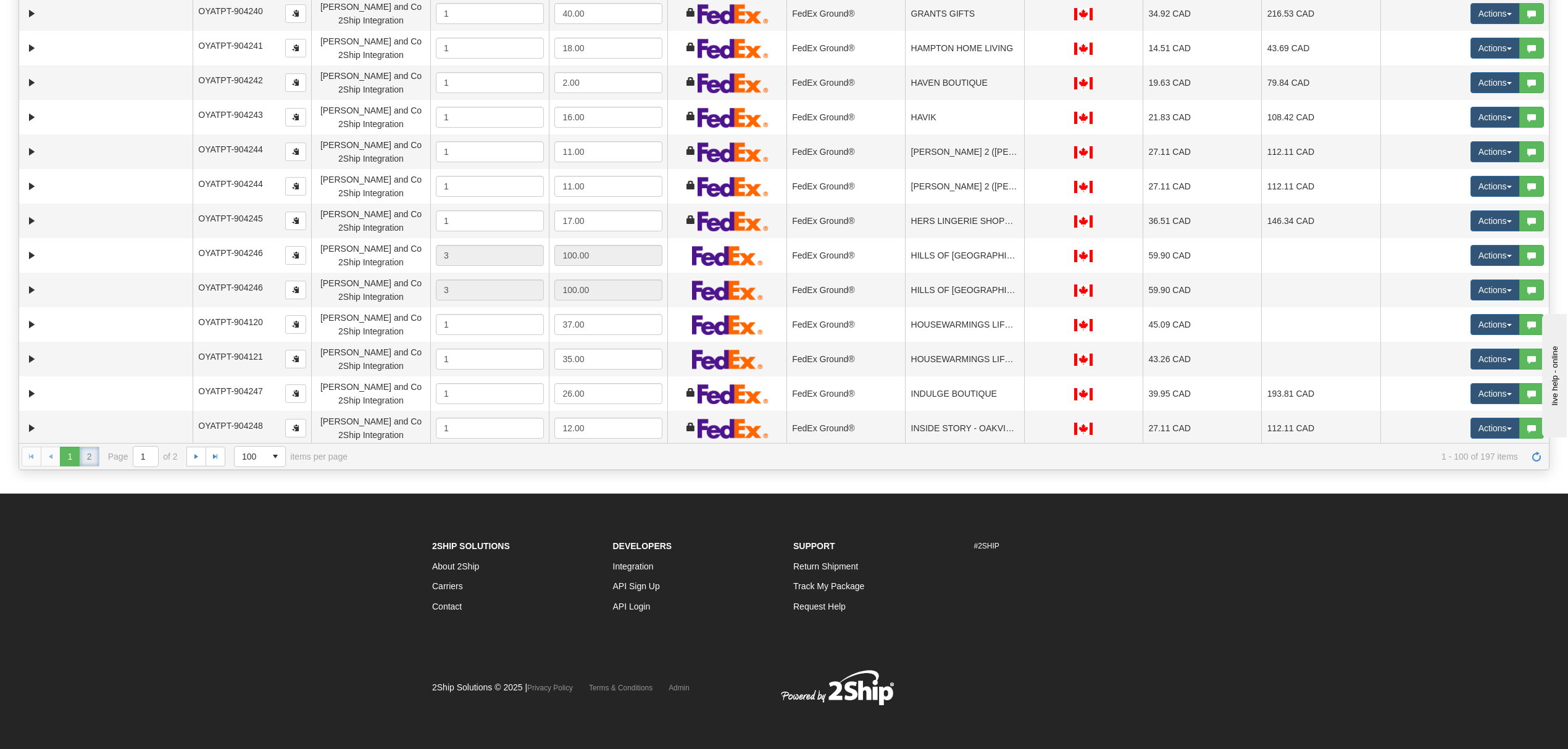
click at [80, 457] on link "2" at bounding box center [89, 456] width 20 height 20
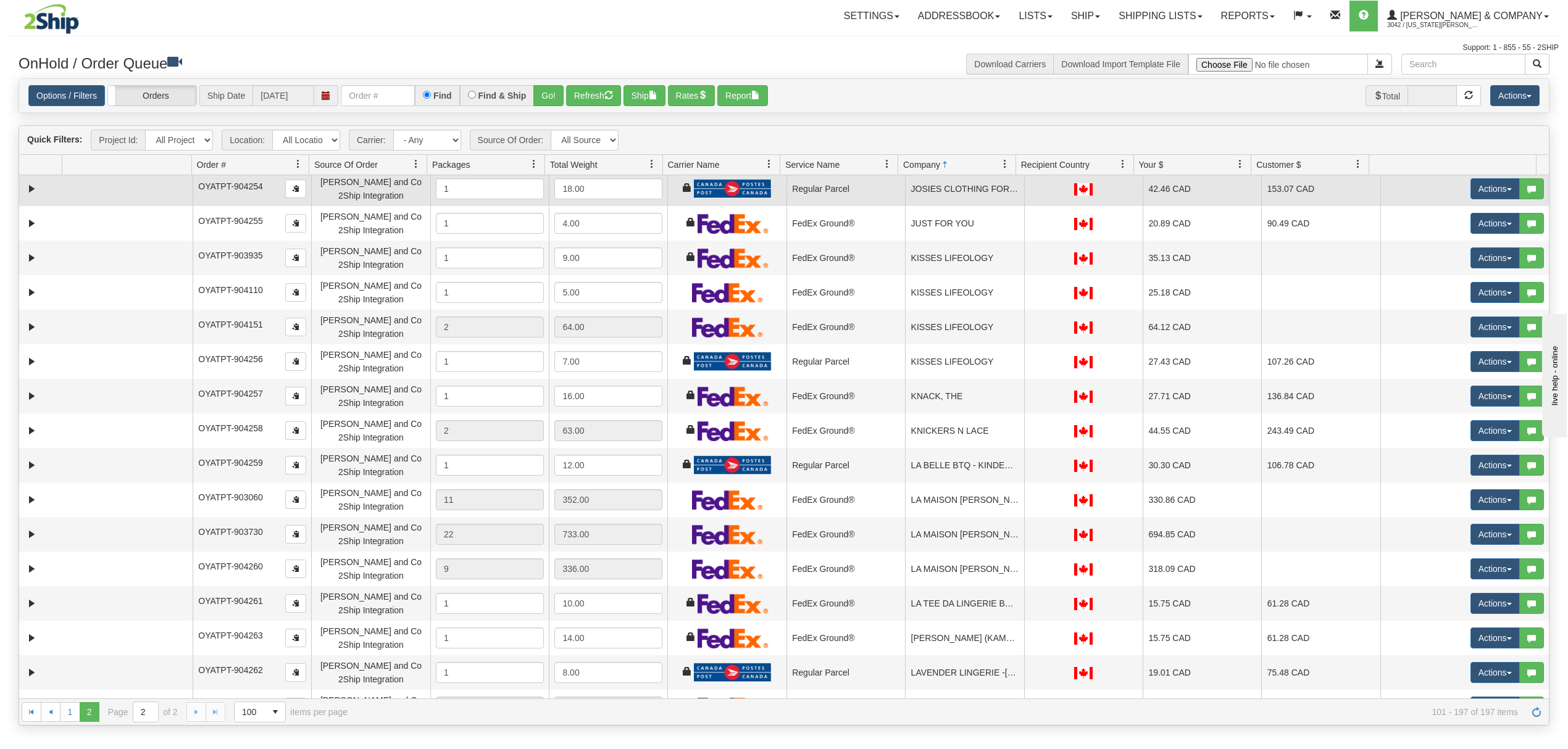
scroll to position [247, 0]
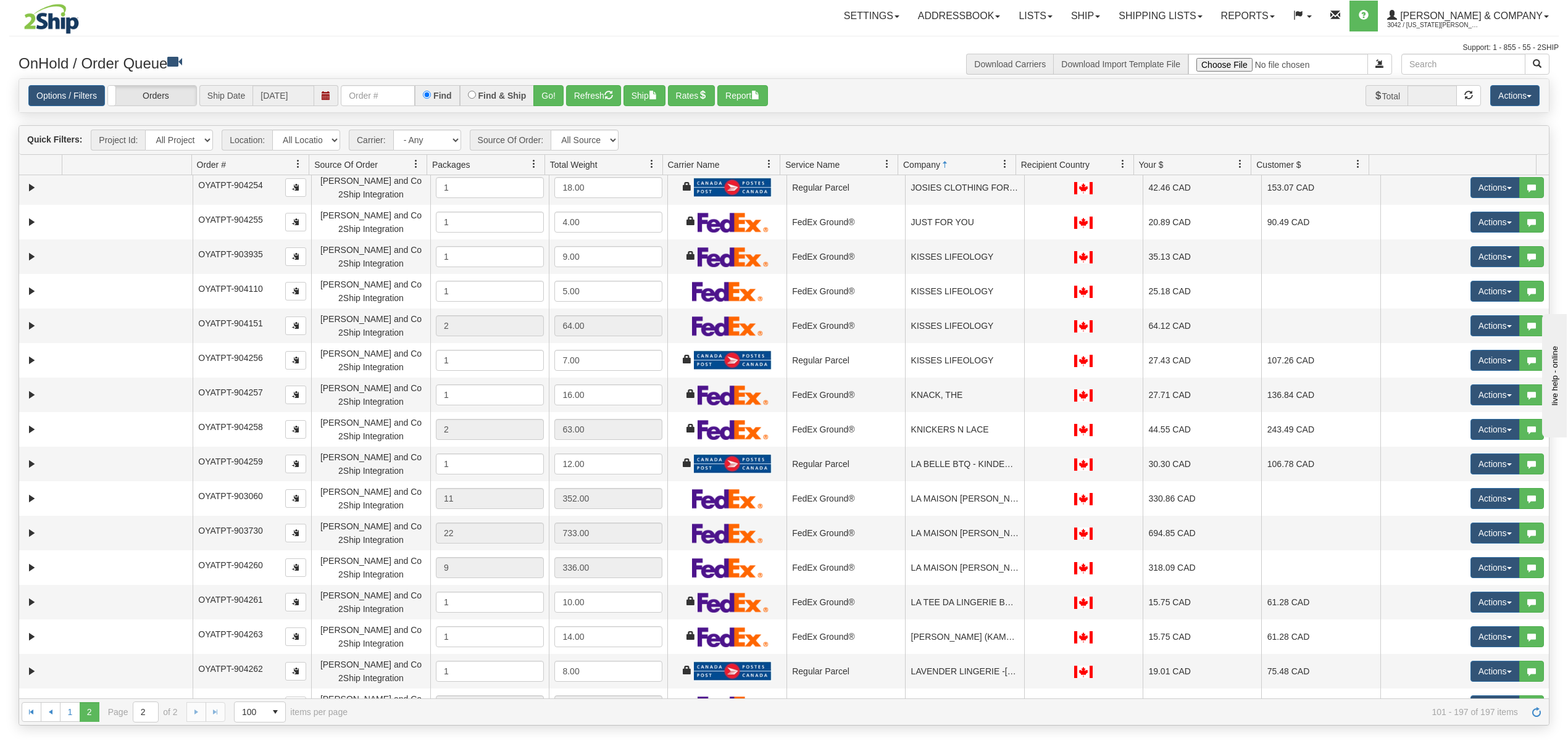
click at [1004, 161] on span at bounding box center [1004, 164] width 10 height 10
click at [1016, 189] on span "Sort Ascending" at bounding box center [1043, 194] width 97 height 33
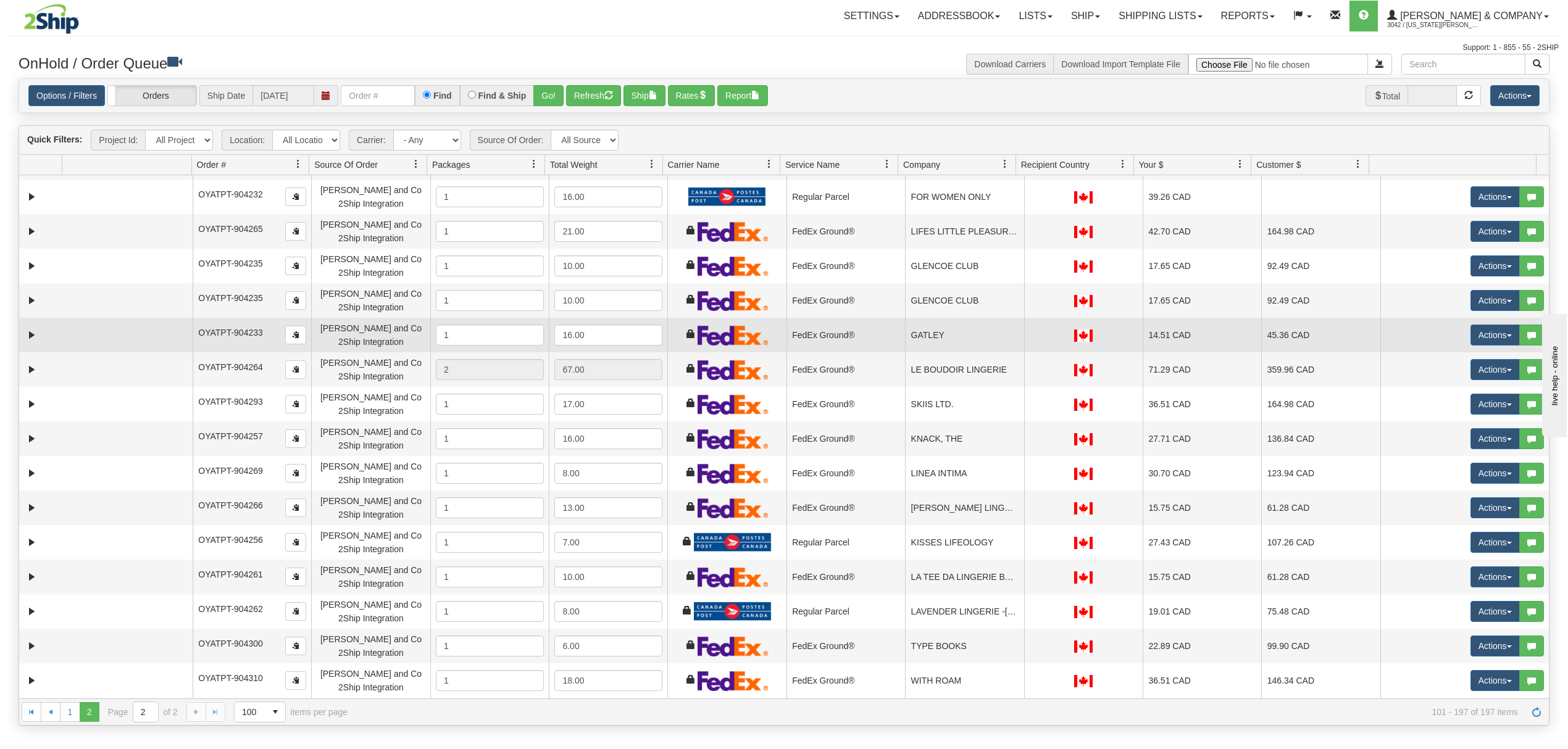
scroll to position [1267, 0]
